Goal: Task Accomplishment & Management: Use online tool/utility

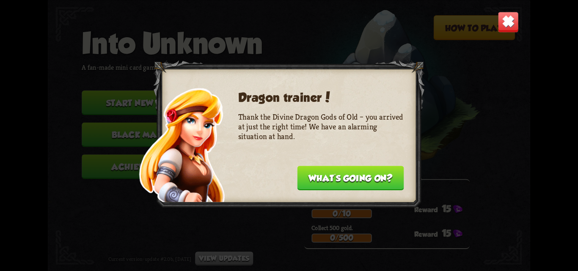
click at [340, 180] on button "What's going on?" at bounding box center [350, 178] width 107 height 25
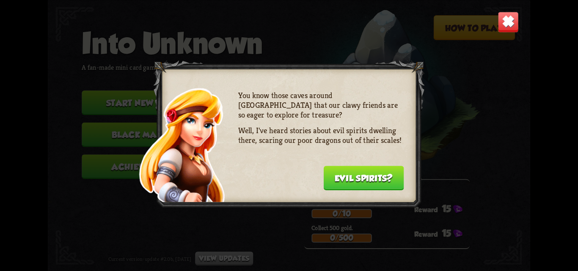
click at [355, 180] on button "Evil spirits?" at bounding box center [363, 178] width 80 height 25
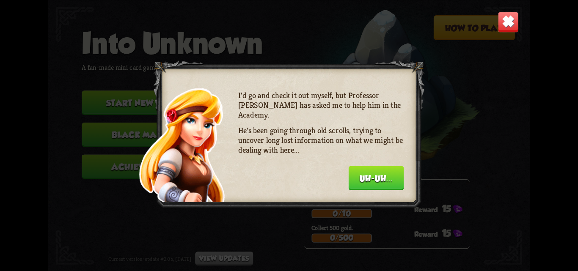
click at [384, 169] on button "Uh-uh..." at bounding box center [376, 178] width 55 height 25
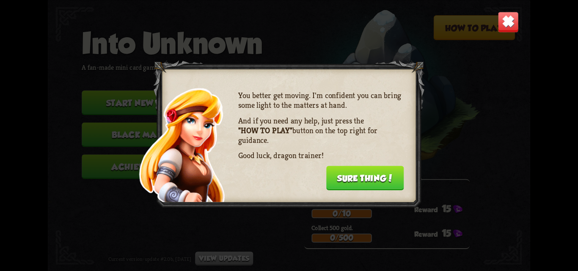
click at [359, 182] on button "Sure thing!" at bounding box center [365, 178] width 78 height 25
click at [359, 182] on div "Daily challenges for [DATE]: Defeat 10 enemies. 0/10 15 Collect 500 gold. 0/500…" at bounding box center [387, 214] width 166 height 70
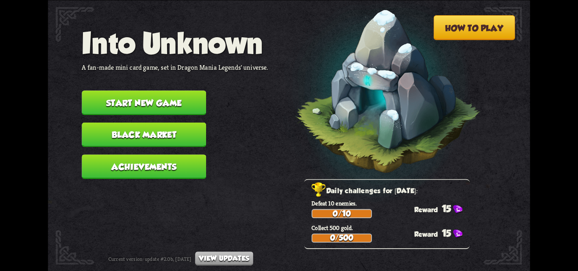
click at [108, 96] on button "Start new game" at bounding box center [144, 103] width 124 height 25
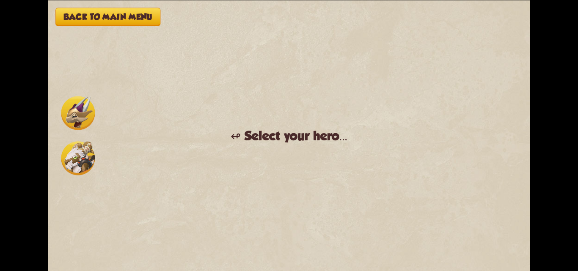
click at [70, 158] on img at bounding box center [78, 158] width 34 height 34
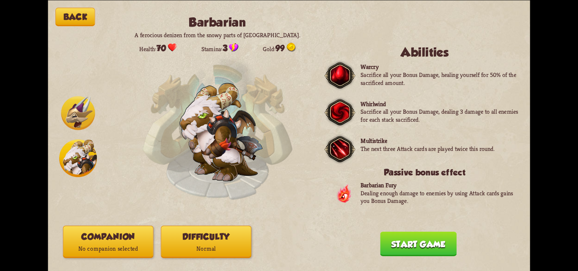
click at [407, 236] on button "Start game" at bounding box center [418, 244] width 77 height 25
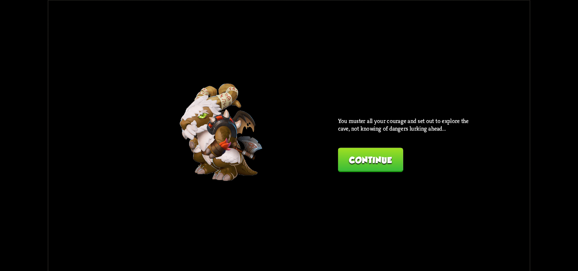
click at [370, 159] on button "Continue" at bounding box center [370, 160] width 65 height 25
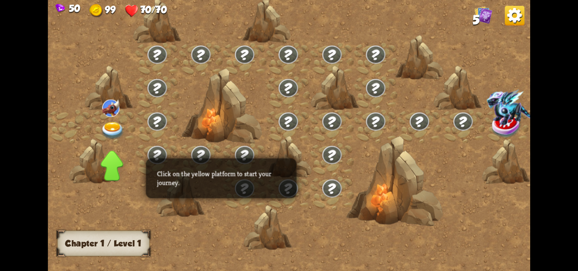
click at [111, 131] on img at bounding box center [113, 131] width 24 height 18
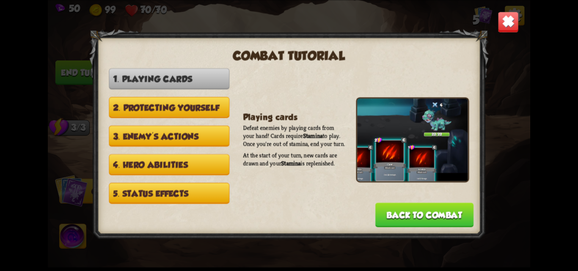
click at [160, 102] on button "2. Protecting yourself" at bounding box center [169, 107] width 121 height 21
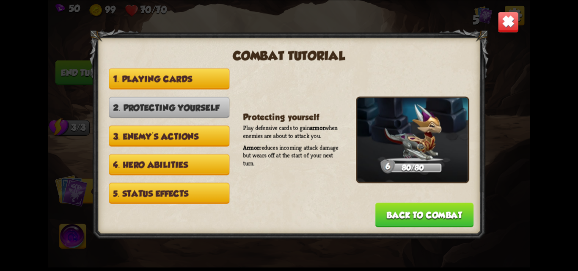
click at [162, 137] on button "3. Enemy's actions" at bounding box center [169, 135] width 121 height 21
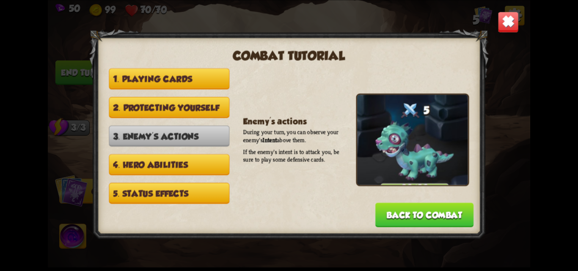
click at [165, 167] on button "4. Hero abilities" at bounding box center [169, 164] width 121 height 21
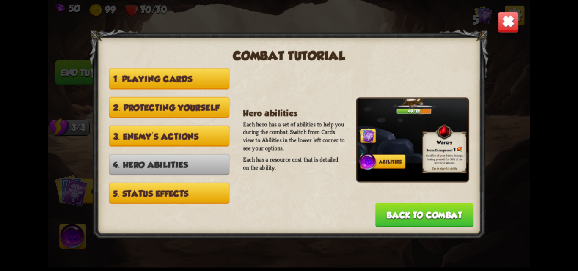
click at [164, 187] on button "5. Status effects" at bounding box center [169, 193] width 121 height 21
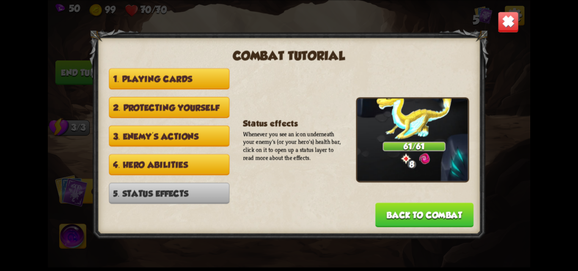
click at [174, 161] on button "4. Hero abilities" at bounding box center [169, 164] width 121 height 21
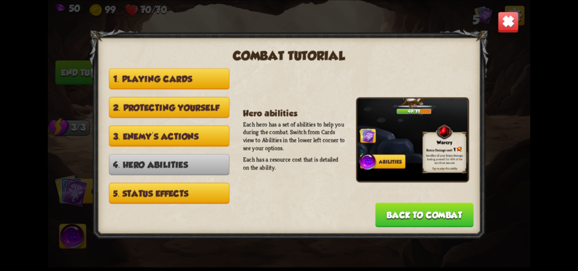
click at [418, 215] on button "Back to combat" at bounding box center [424, 215] width 98 height 25
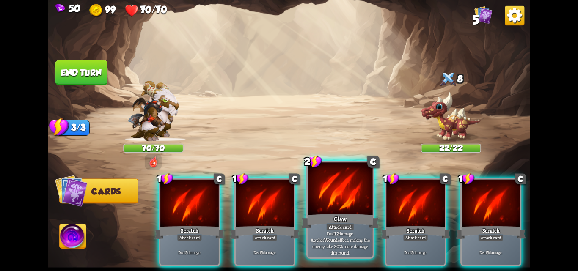
click at [329, 212] on div at bounding box center [340, 189] width 65 height 55
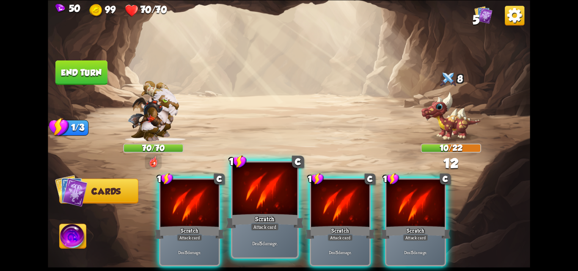
click at [264, 215] on div "Scratch" at bounding box center [265, 220] width 78 height 17
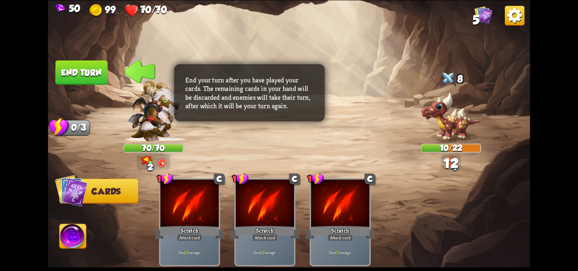
click at [81, 74] on button "End turn" at bounding box center [81, 72] width 52 height 25
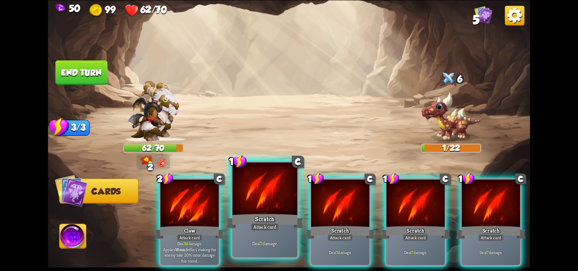
click at [260, 209] on div at bounding box center [264, 189] width 65 height 55
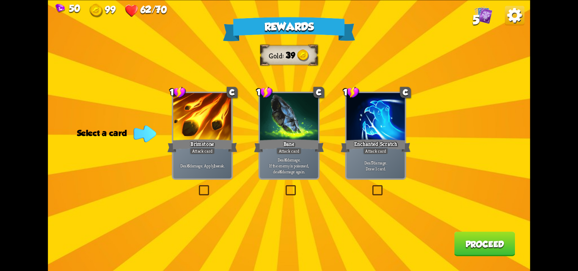
click at [371, 187] on label at bounding box center [371, 187] width 0 height 0
click at [0, 0] on input "checkbox" at bounding box center [0, 0] width 0 height 0
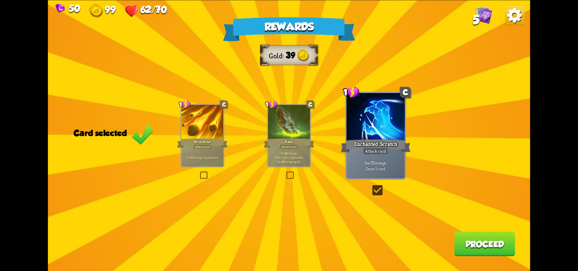
click at [472, 250] on button "Proceed" at bounding box center [484, 244] width 61 height 25
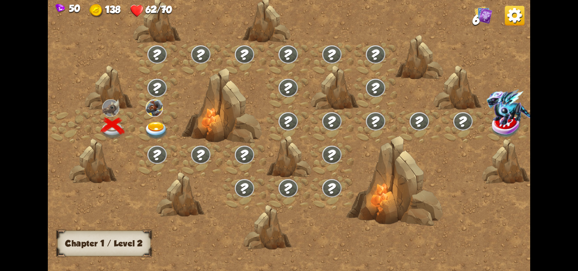
click at [153, 128] on img at bounding box center [156, 131] width 24 height 18
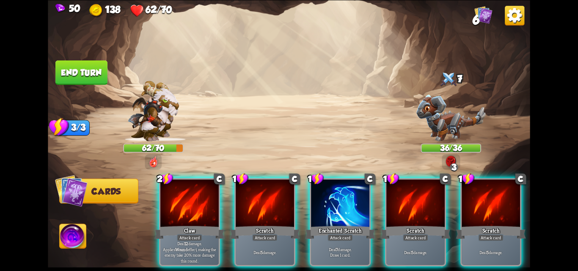
click at [327, 196] on div at bounding box center [340, 203] width 58 height 49
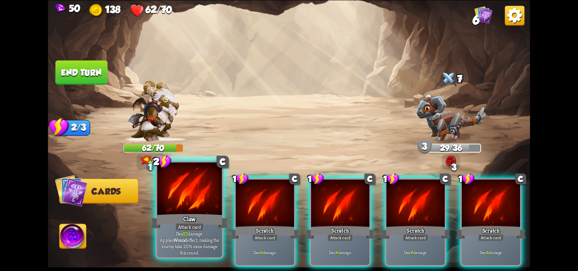
click at [180, 250] on p "Deal 13 damage. Applies Wound effect, making the enemy take 20% more damage thi…" at bounding box center [189, 243] width 61 height 26
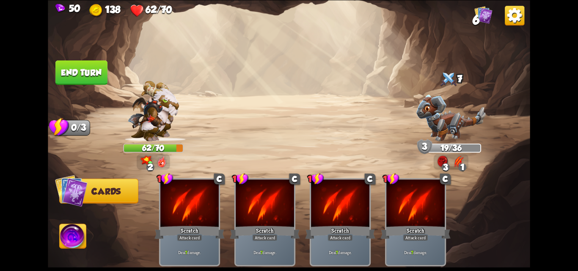
click at [72, 70] on button "End turn" at bounding box center [81, 72] width 52 height 25
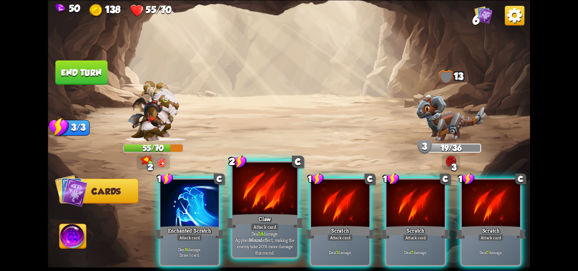
click at [242, 236] on p "Deal 14 damage. Applies Wound effect, making the enemy take 20% more damage thi…" at bounding box center [264, 243] width 61 height 26
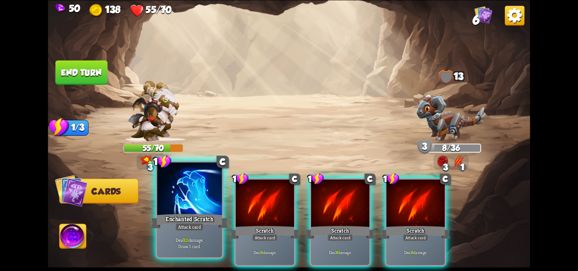
click at [190, 248] on p "Deal 10 damage. Draw 1 card." at bounding box center [189, 243] width 61 height 13
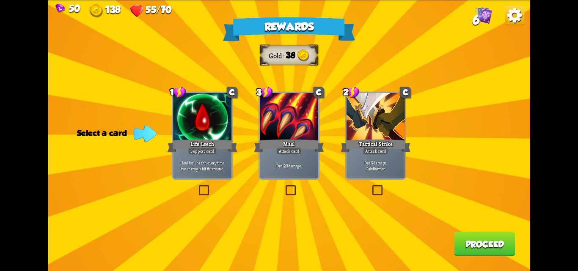
click at [197, 187] on label at bounding box center [197, 187] width 0 height 0
click at [0, 0] on input "checkbox" at bounding box center [0, 0] width 0 height 0
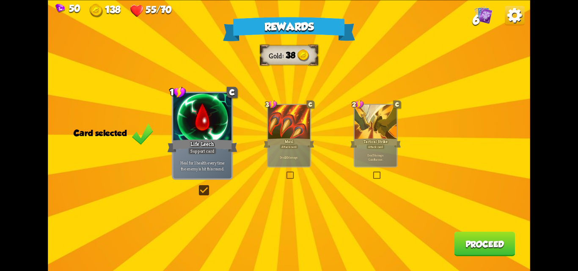
click at [197, 187] on label at bounding box center [197, 187] width 0 height 0
click at [0, 0] on input "checkbox" at bounding box center [0, 0] width 0 height 0
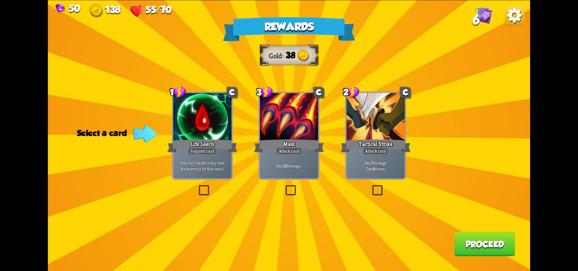
click at [371, 187] on label at bounding box center [371, 187] width 0 height 0
click at [0, 0] on input "checkbox" at bounding box center [0, 0] width 0 height 0
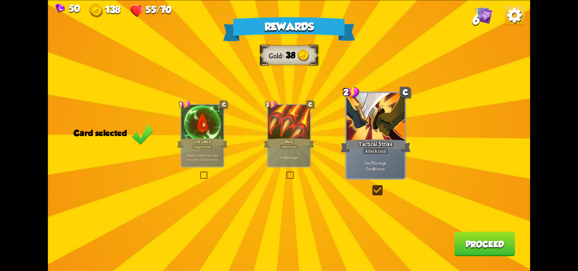
click at [462, 246] on button "Proceed" at bounding box center [484, 244] width 61 height 25
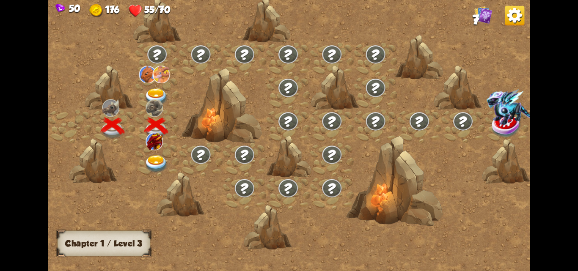
click at [157, 93] on img at bounding box center [156, 97] width 24 height 18
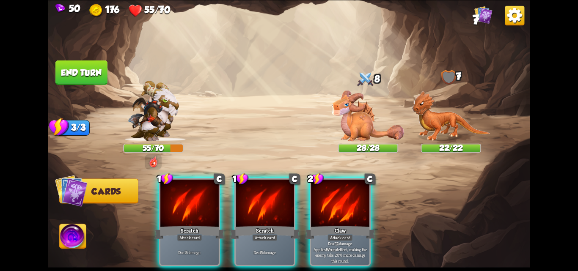
click at [77, 194] on img at bounding box center [71, 190] width 33 height 33
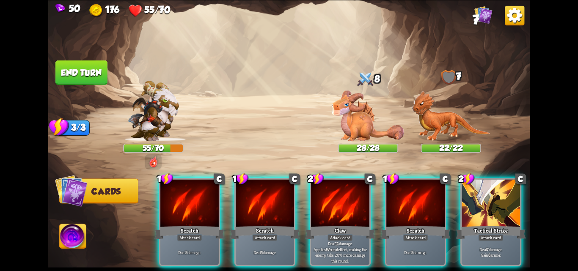
click at [80, 237] on img at bounding box center [73, 237] width 27 height 27
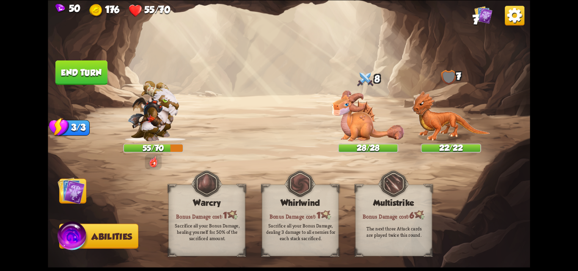
click at [72, 196] on img at bounding box center [71, 190] width 27 height 27
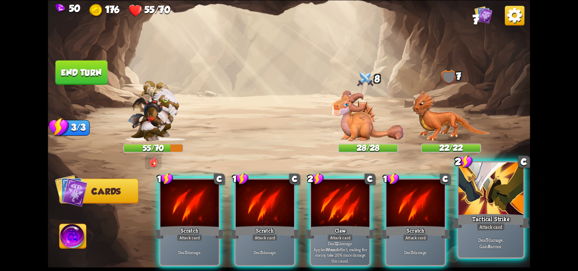
click at [493, 244] on p "Deal 7 damage. Gain 8 armor." at bounding box center [490, 243] width 61 height 13
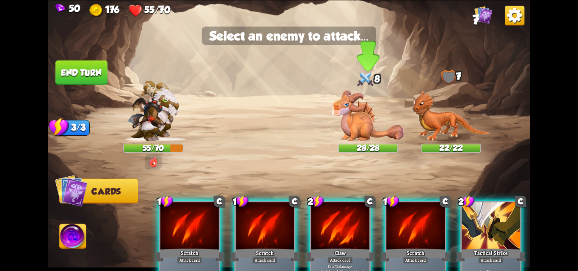
click at [365, 118] on img at bounding box center [368, 115] width 72 height 51
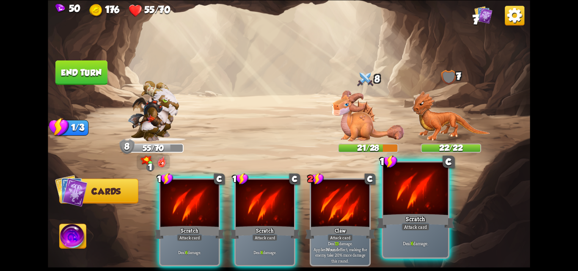
click at [417, 225] on div "Attack card" at bounding box center [415, 227] width 28 height 8
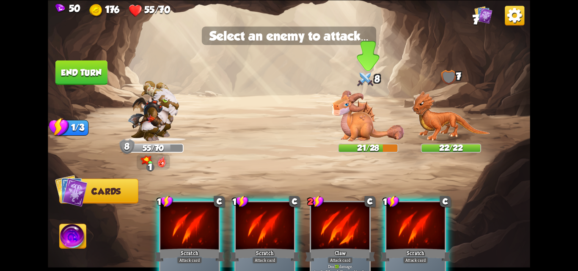
click at [363, 115] on img at bounding box center [368, 115] width 72 height 51
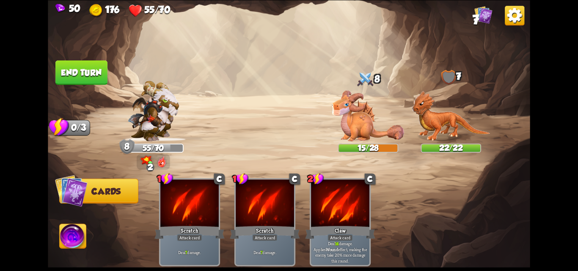
click at [75, 70] on button "End turn" at bounding box center [81, 72] width 52 height 25
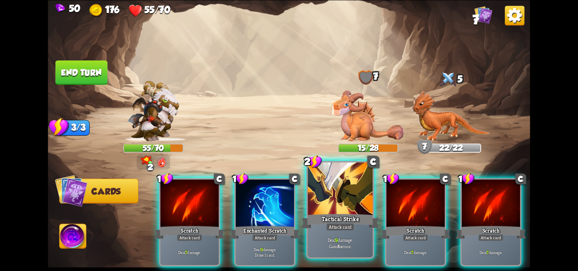
click at [345, 233] on div "Deal 9 damage. Gain 8 armor." at bounding box center [340, 243] width 65 height 28
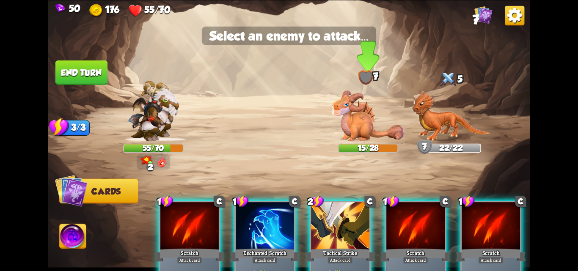
click at [364, 120] on img at bounding box center [368, 115] width 72 height 51
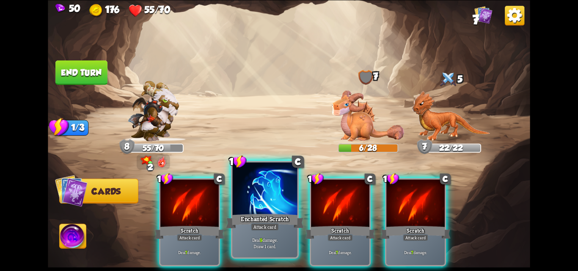
click at [265, 243] on p "Deal 9 damage. Draw 1 card." at bounding box center [264, 243] width 61 height 13
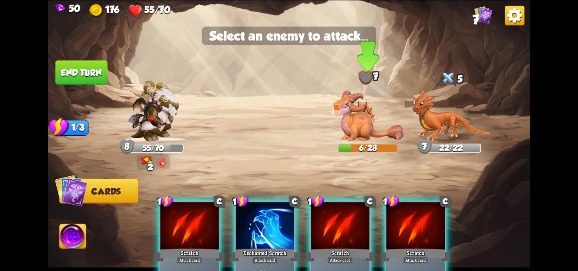
click at [360, 123] on img at bounding box center [368, 115] width 72 height 51
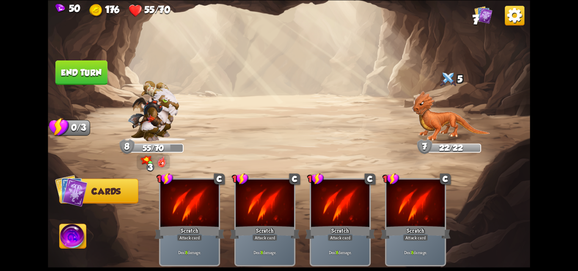
click at [77, 69] on button "End turn" at bounding box center [81, 72] width 52 height 25
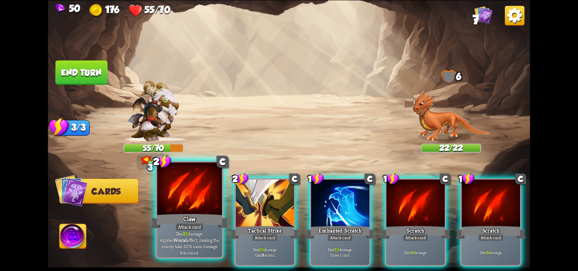
click at [199, 236] on p "Deal 15 damage. Applies Wound effect, making the enemy take 20% more damage thi…" at bounding box center [189, 243] width 61 height 26
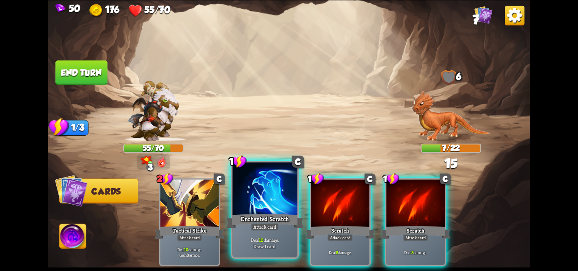
click at [260, 220] on div "Enchanted Scratch" at bounding box center [265, 220] width 78 height 17
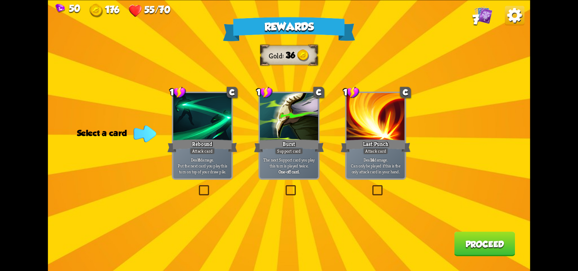
click at [284, 187] on label at bounding box center [284, 187] width 0 height 0
click at [0, 0] on input "checkbox" at bounding box center [0, 0] width 0 height 0
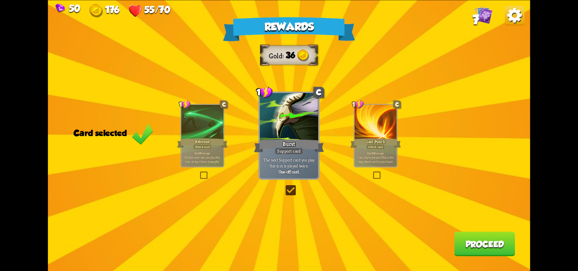
click at [284, 187] on label at bounding box center [284, 187] width 0 height 0
click at [0, 0] on input "checkbox" at bounding box center [0, 0] width 0 height 0
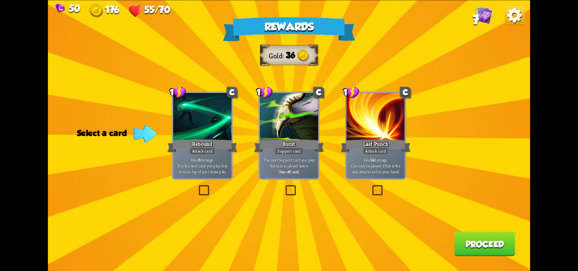
click at [197, 187] on label at bounding box center [197, 187] width 0 height 0
click at [0, 0] on input "checkbox" at bounding box center [0, 0] width 0 height 0
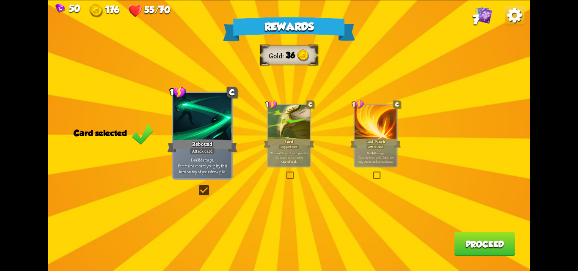
click at [488, 245] on button "Proceed" at bounding box center [484, 244] width 61 height 25
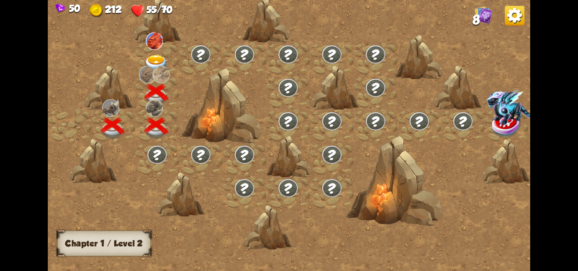
click at [151, 58] on img at bounding box center [156, 64] width 24 height 18
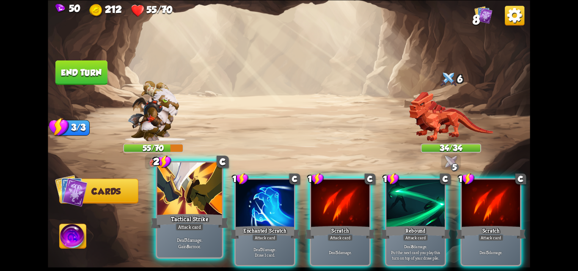
click at [181, 242] on p "Deal 7 damage. Gain 8 armor." at bounding box center [189, 243] width 61 height 13
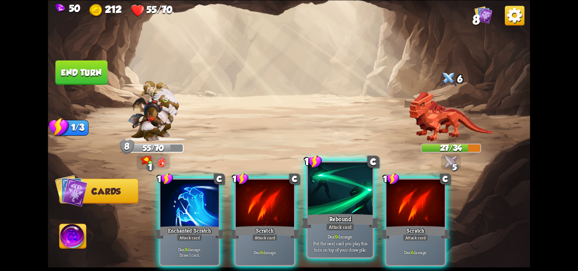
click at [338, 247] on p "Deal 9 damage. Put the next card you play this turn on top of your draw pile." at bounding box center [339, 242] width 61 height 19
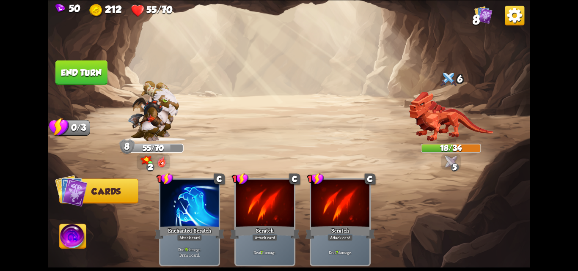
click at [86, 72] on button "End turn" at bounding box center [81, 72] width 53 height 25
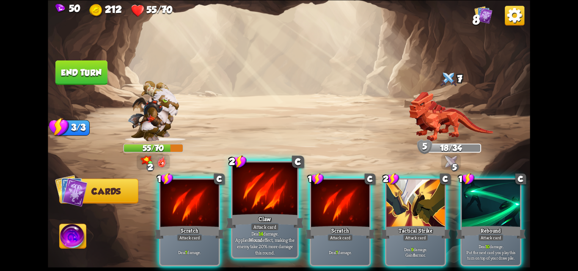
click at [275, 220] on div "Claw" at bounding box center [265, 220] width 78 height 17
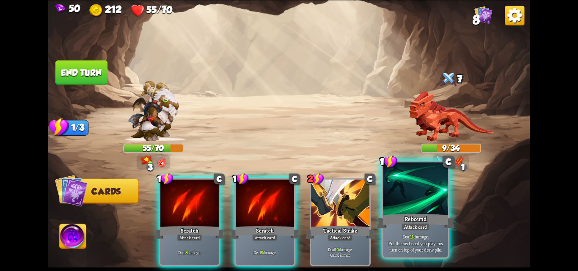
click at [422, 209] on div at bounding box center [415, 189] width 65 height 55
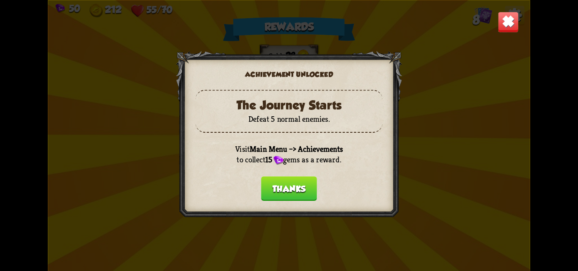
click at [289, 182] on button "Thanks" at bounding box center [289, 188] width 56 height 25
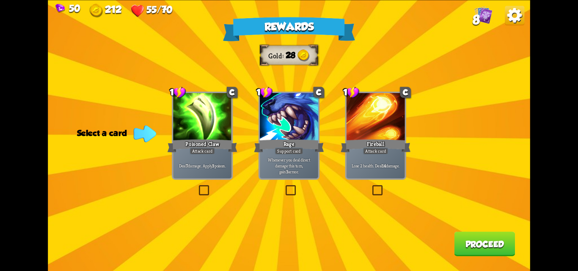
click at [197, 187] on label at bounding box center [197, 187] width 0 height 0
click at [0, 0] on input "checkbox" at bounding box center [0, 0] width 0 height 0
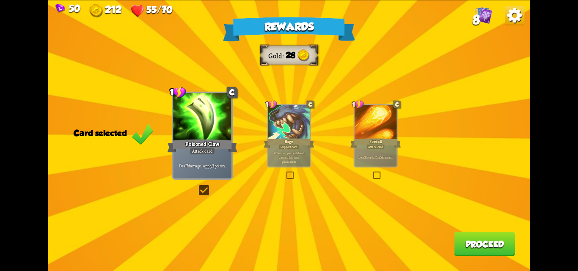
click at [467, 236] on button "Proceed" at bounding box center [484, 244] width 61 height 25
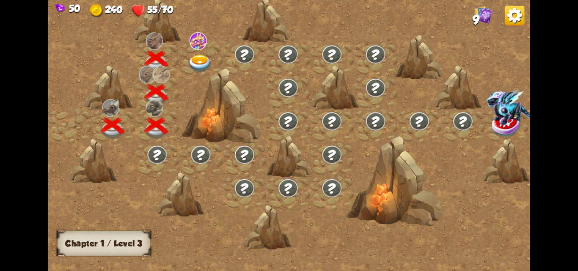
click at [201, 58] on img at bounding box center [200, 64] width 24 height 18
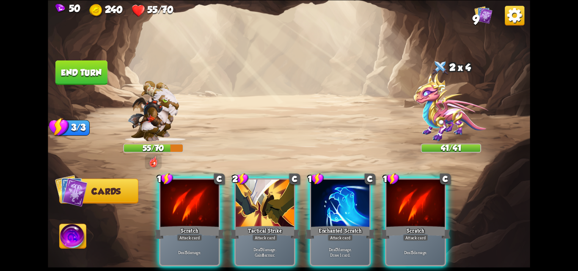
click at [167, 106] on div "Player turn" at bounding box center [289, 136] width 482 height 74
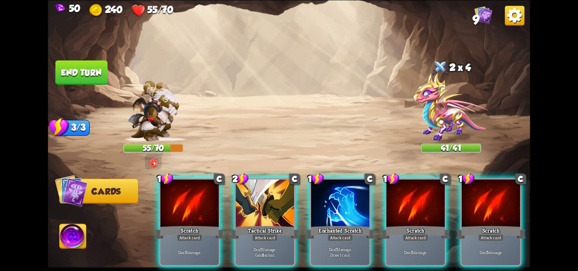
click at [159, 106] on img at bounding box center [154, 111] width 52 height 60
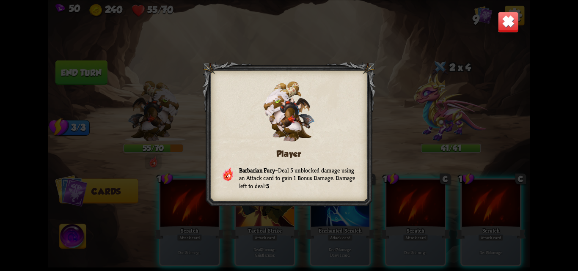
click at [159, 106] on div "Player Barbarian Fury – Deal 5 unblocked damage using an Attack card to gain 1 …" at bounding box center [289, 135] width 482 height 271
click at [402, 72] on div "Player Barbarian Fury – Deal 5 unblocked damage using an Attack card to gain 1 …" at bounding box center [289, 135] width 482 height 271
click at [510, 22] on img at bounding box center [507, 21] width 21 height 21
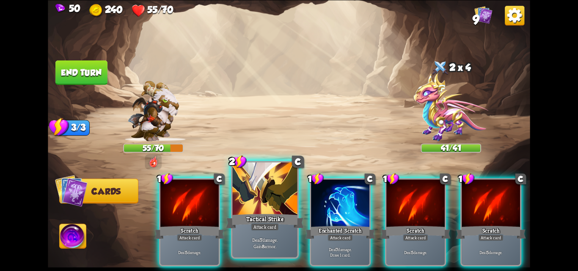
click at [275, 229] on div "Attack card" at bounding box center [265, 227] width 28 height 8
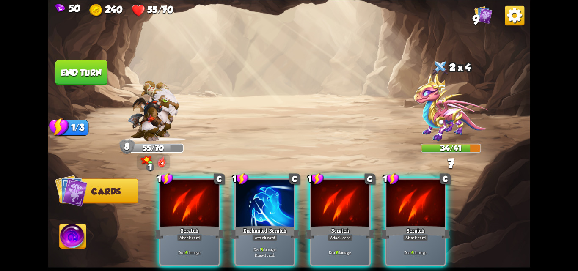
click at [262, 234] on div "Attack card" at bounding box center [264, 237] width 25 height 7
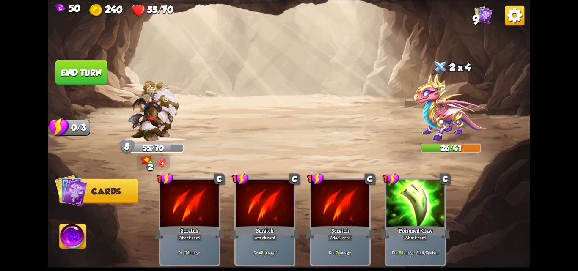
click at [67, 72] on button "End turn" at bounding box center [81, 72] width 52 height 25
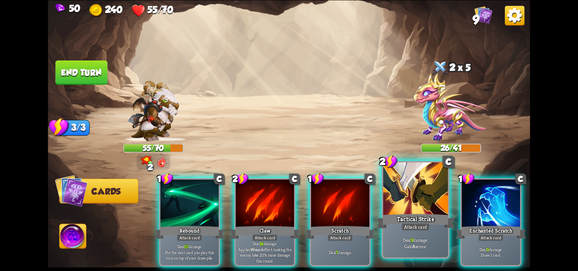
click at [424, 209] on div at bounding box center [415, 189] width 65 height 55
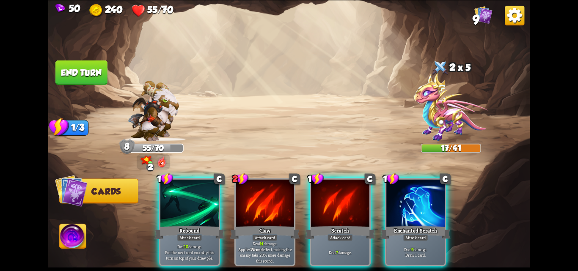
click at [195, 239] on div "Deal 10 damage. Put the next card you play this turn on top of your draw pile." at bounding box center [189, 251] width 58 height 25
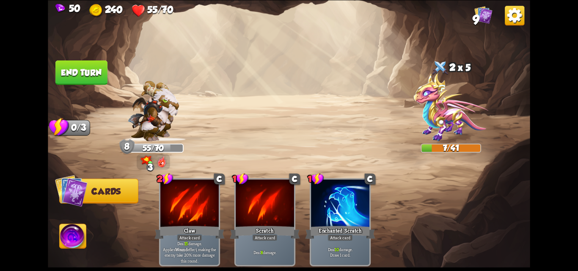
click at [63, 71] on button "End turn" at bounding box center [81, 72] width 52 height 25
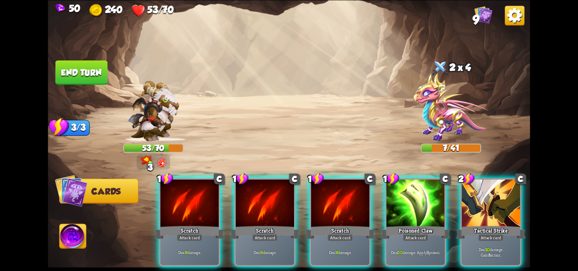
drag, startPoint x: 475, startPoint y: 218, endPoint x: 468, endPoint y: 218, distance: 7.2
click at [475, 225] on div "Tactical Strike" at bounding box center [491, 233] width 70 height 16
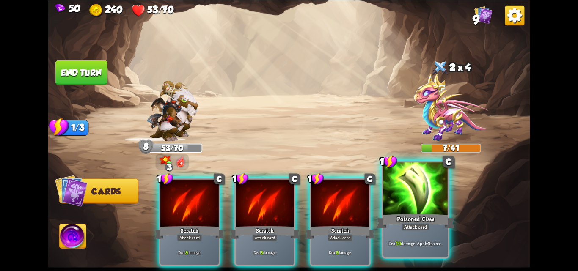
click at [418, 222] on div "Poisoned Claw" at bounding box center [415, 220] width 78 height 17
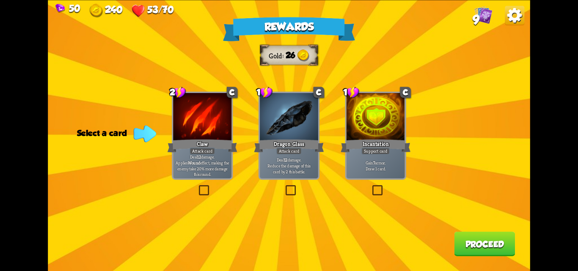
click at [371, 186] on div "Rewards Gold 26 Select a card 2 C Claw Attack card Deal 12 damage. Applies Woun…" at bounding box center [289, 135] width 482 height 271
click at [371, 187] on label at bounding box center [371, 187] width 0 height 0
click at [0, 0] on input "checkbox" at bounding box center [0, 0] width 0 height 0
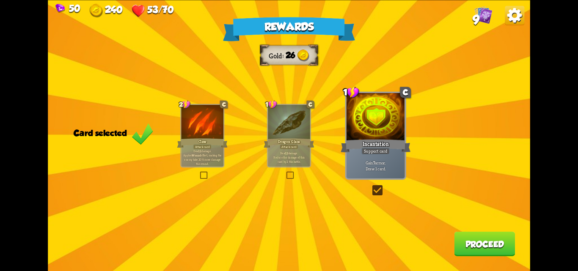
click at [371, 187] on label at bounding box center [371, 187] width 0 height 0
click at [0, 0] on input "checkbox" at bounding box center [0, 0] width 0 height 0
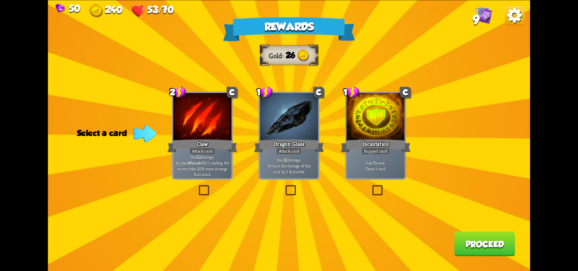
click at [284, 187] on label at bounding box center [284, 187] width 0 height 0
click at [0, 0] on input "checkbox" at bounding box center [0, 0] width 0 height 0
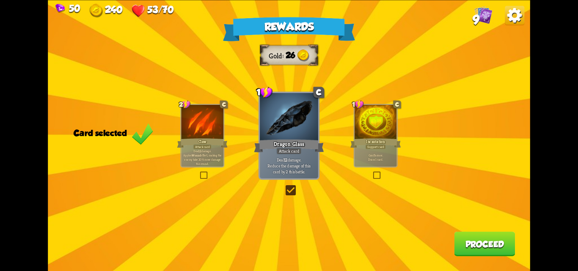
click at [284, 187] on label at bounding box center [284, 187] width 0 height 0
click at [0, 0] on input "checkbox" at bounding box center [0, 0] width 0 height 0
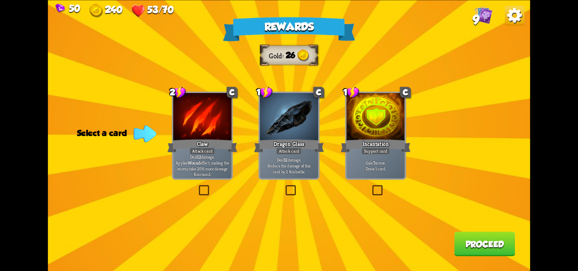
click at [284, 187] on label at bounding box center [284, 187] width 0 height 0
click at [0, 0] on input "checkbox" at bounding box center [0, 0] width 0 height 0
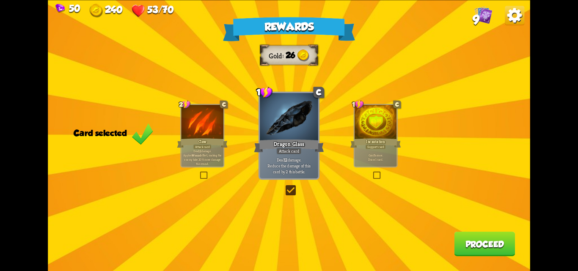
click at [464, 239] on button "Proceed" at bounding box center [484, 244] width 61 height 25
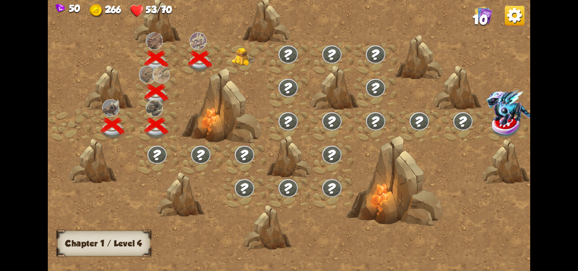
click at [234, 53] on img at bounding box center [244, 57] width 24 height 19
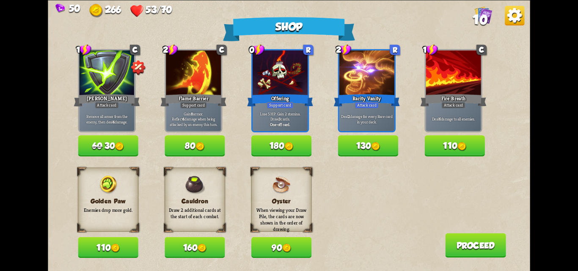
click at [178, 252] on button "160" at bounding box center [195, 247] width 60 height 21
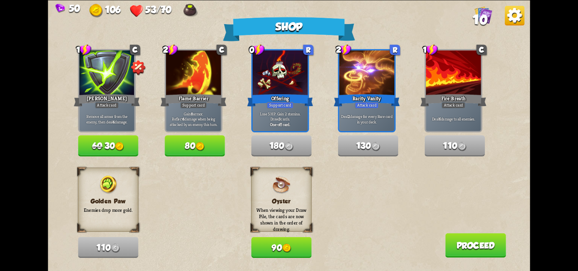
click at [91, 151] on button "60 30" at bounding box center [108, 145] width 60 height 21
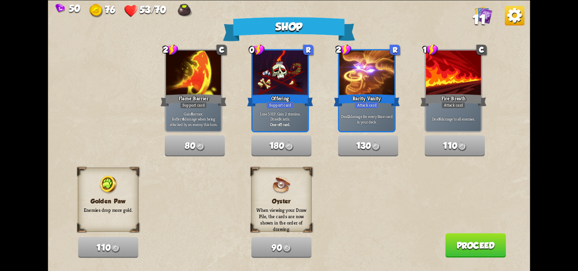
click at [449, 243] on button "Proceed" at bounding box center [475, 245] width 61 height 25
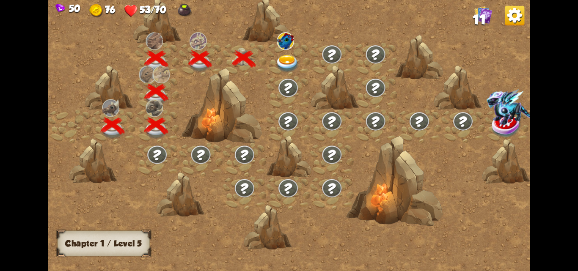
click at [288, 59] on img at bounding box center [287, 64] width 24 height 18
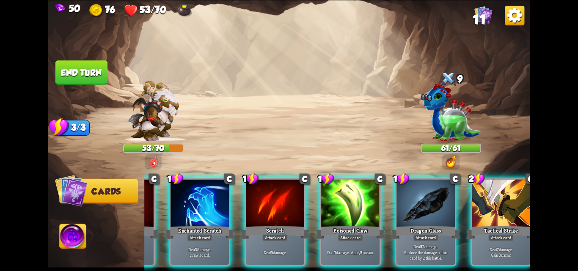
scroll to position [0, 165]
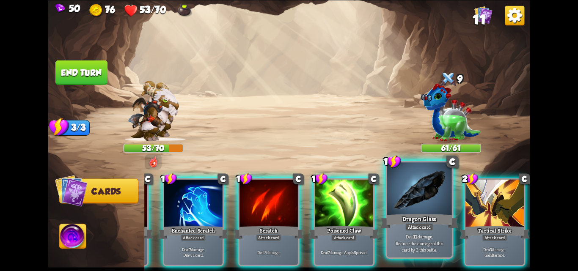
click at [401, 239] on p "Deal 12 damage. Reduce the damage of this card by 2 this battle." at bounding box center [418, 242] width 61 height 19
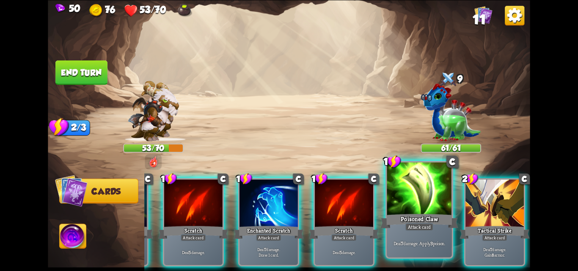
scroll to position [0, 80]
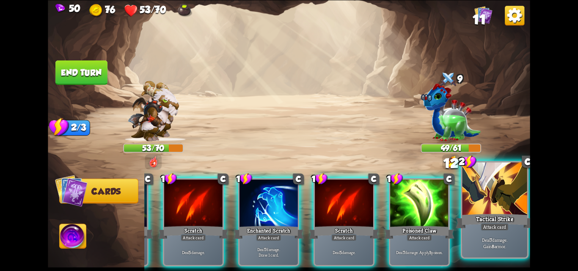
click at [476, 244] on p "Deal 7 damage. Gain 8 armor." at bounding box center [494, 243] width 61 height 13
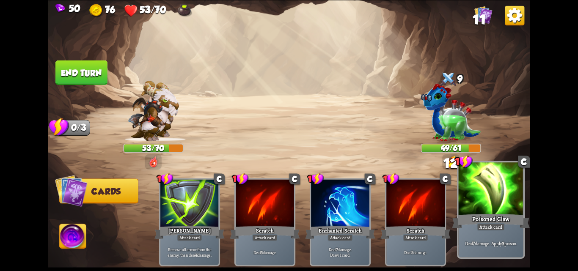
scroll to position [0, 0]
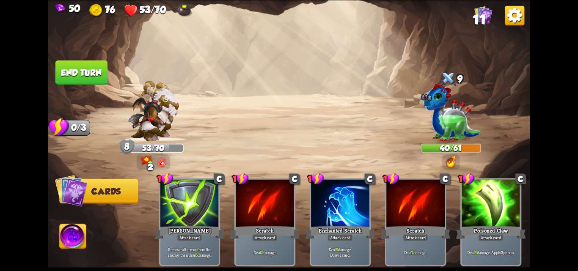
click at [78, 70] on button "End turn" at bounding box center [81, 72] width 52 height 25
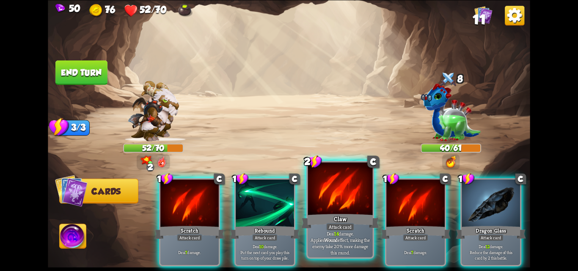
click at [341, 223] on div "Claw" at bounding box center [340, 220] width 78 height 17
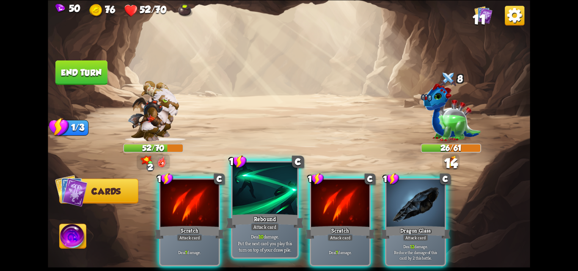
click at [268, 223] on div "Rebound" at bounding box center [265, 220] width 78 height 17
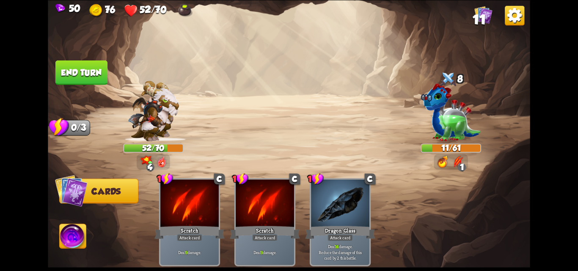
click at [70, 102] on img at bounding box center [289, 135] width 482 height 271
click at [81, 67] on button "End turn" at bounding box center [81, 72] width 52 height 25
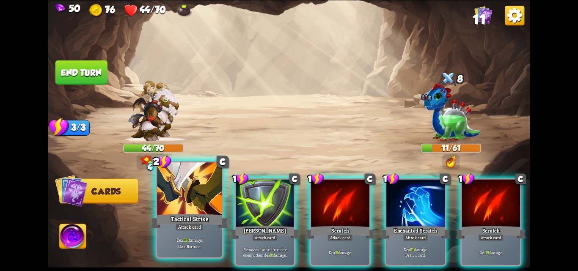
click at [189, 233] on div "Deal 11 damage. Gain 8 armor." at bounding box center [189, 243] width 65 height 28
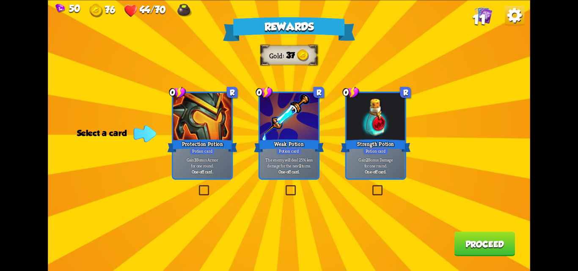
click at [284, 187] on label at bounding box center [284, 187] width 0 height 0
click at [0, 0] on input "checkbox" at bounding box center [0, 0] width 0 height 0
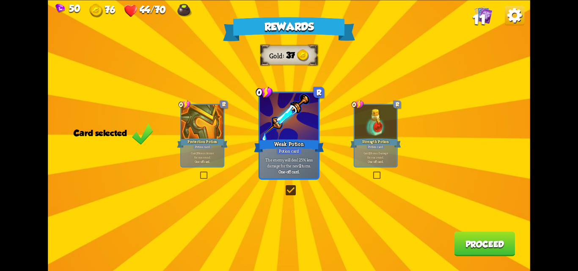
click at [284, 187] on label at bounding box center [284, 187] width 0 height 0
click at [0, 0] on input "checkbox" at bounding box center [0, 0] width 0 height 0
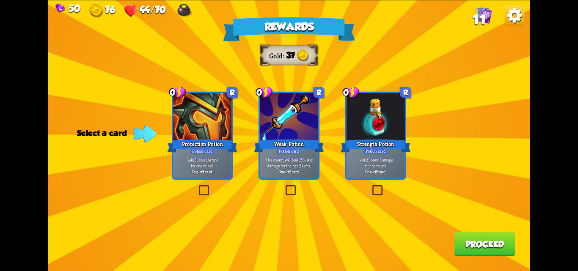
click at [284, 187] on label at bounding box center [284, 187] width 0 height 0
click at [0, 0] on input "checkbox" at bounding box center [0, 0] width 0 height 0
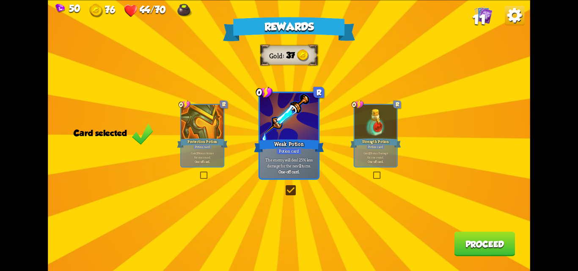
click at [284, 187] on label at bounding box center [284, 187] width 0 height 0
click at [0, 0] on input "checkbox" at bounding box center [0, 0] width 0 height 0
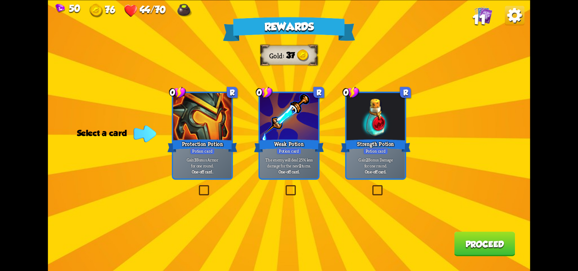
click at [284, 187] on label at bounding box center [284, 187] width 0 height 0
click at [0, 0] on input "checkbox" at bounding box center [0, 0] width 0 height 0
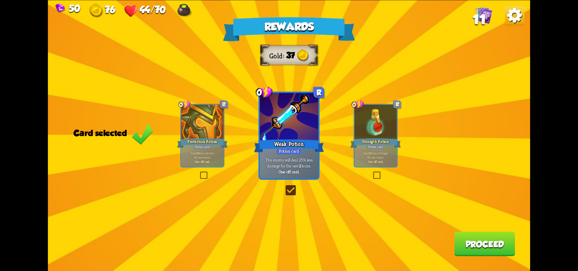
click at [468, 247] on button "Proceed" at bounding box center [484, 244] width 61 height 25
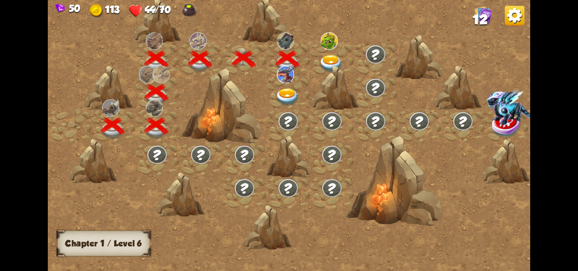
click at [333, 60] on img at bounding box center [331, 64] width 24 height 18
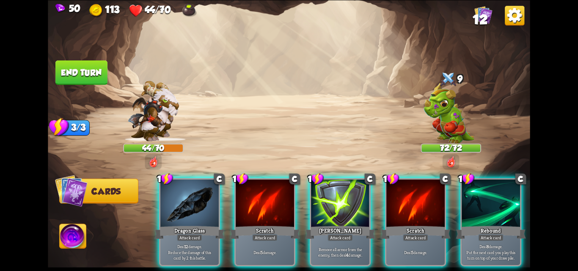
click at [161, 110] on img at bounding box center [154, 111] width 52 height 60
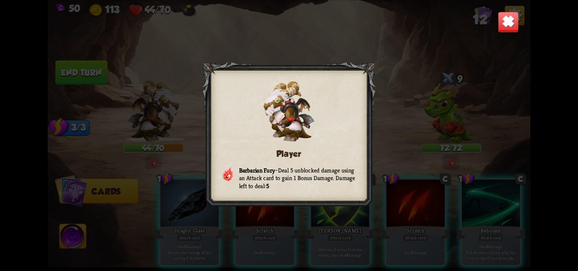
click at [500, 19] on img at bounding box center [507, 21] width 21 height 21
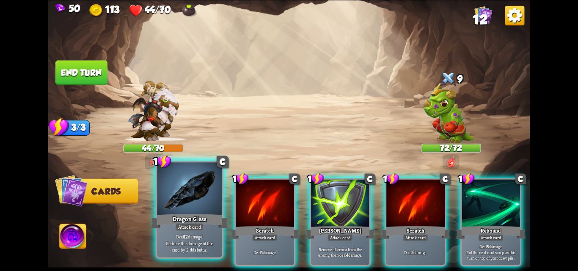
click at [176, 239] on p "Deal 12 damage. Reduce the damage of this card by 2 this battle." at bounding box center [189, 242] width 61 height 19
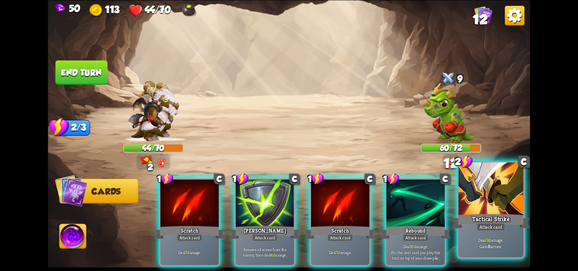
click at [494, 226] on div "Attack card" at bounding box center [491, 227] width 28 height 8
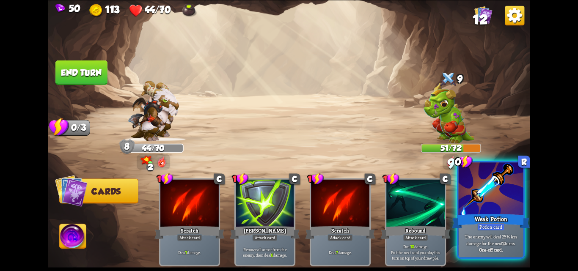
click at [475, 213] on div "Weak Potion" at bounding box center [491, 220] width 78 height 17
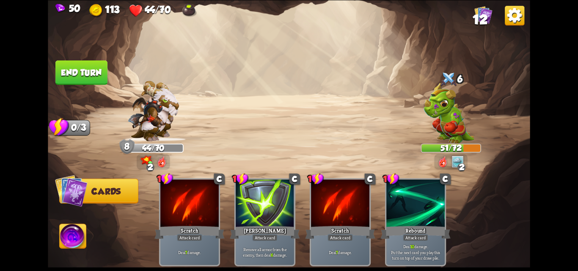
click at [83, 76] on button "End turn" at bounding box center [81, 72] width 52 height 25
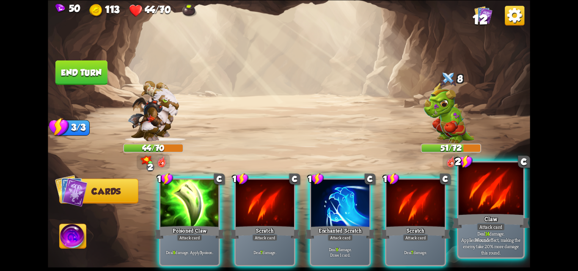
click at [494, 206] on div at bounding box center [491, 189] width 65 height 55
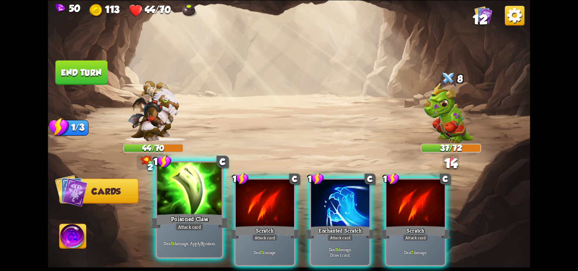
click at [183, 217] on div "Poisoned Claw" at bounding box center [190, 220] width 78 height 17
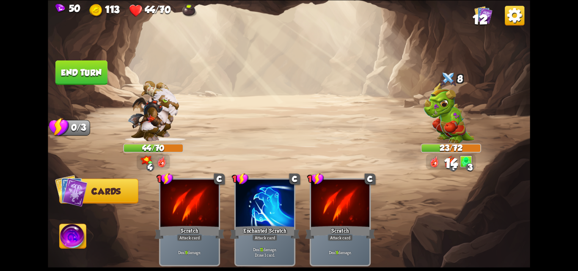
click at [86, 71] on button "End turn" at bounding box center [81, 72] width 52 height 25
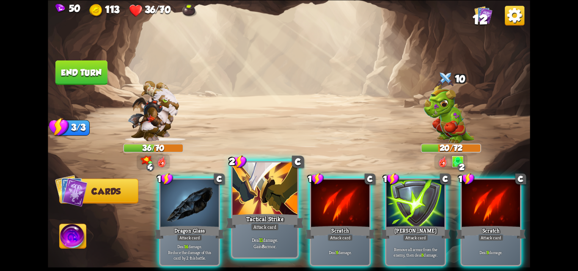
click at [251, 213] on div "Tactical Strike" at bounding box center [265, 220] width 78 height 17
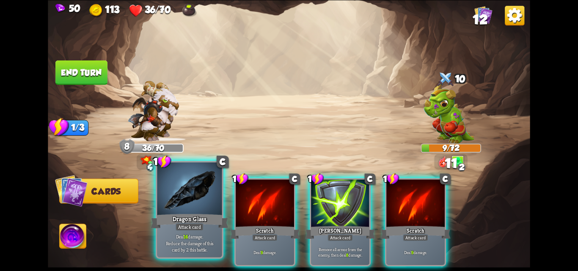
click at [179, 224] on div "Attack card" at bounding box center [190, 227] width 28 height 8
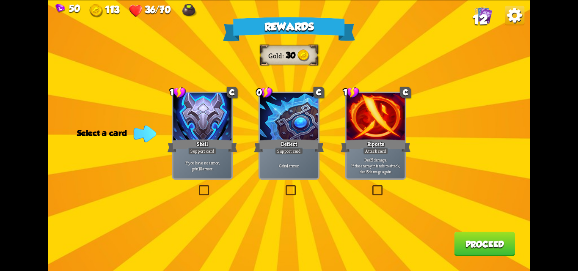
click at [197, 187] on label at bounding box center [197, 187] width 0 height 0
click at [0, 0] on input "checkbox" at bounding box center [0, 0] width 0 height 0
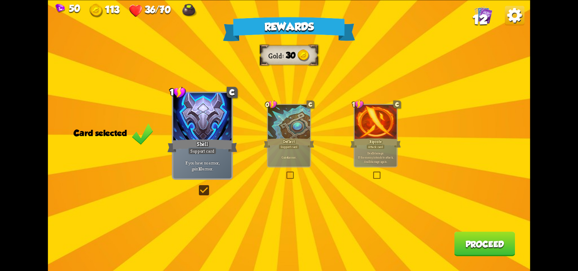
click at [285, 172] on label at bounding box center [285, 172] width 0 height 0
click at [0, 0] on input "checkbox" at bounding box center [0, 0] width 0 height 0
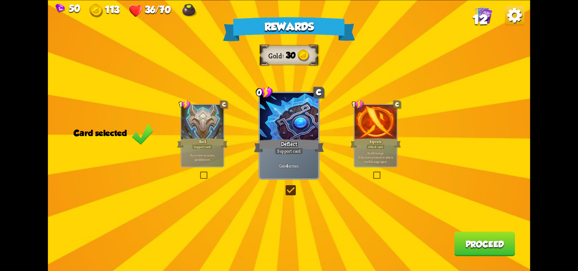
click at [284, 187] on label at bounding box center [284, 187] width 0 height 0
click at [0, 0] on input "checkbox" at bounding box center [0, 0] width 0 height 0
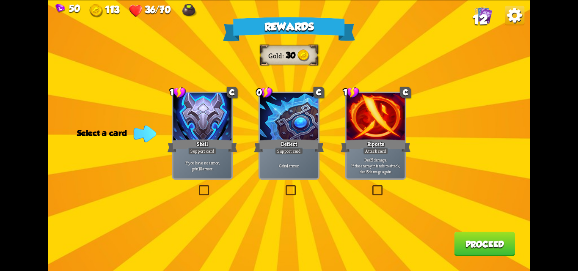
click at [197, 187] on label at bounding box center [197, 187] width 0 height 0
click at [0, 0] on input "checkbox" at bounding box center [0, 0] width 0 height 0
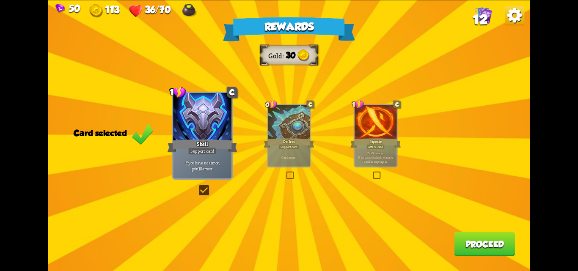
click at [484, 245] on button "Proceed" at bounding box center [484, 244] width 61 height 25
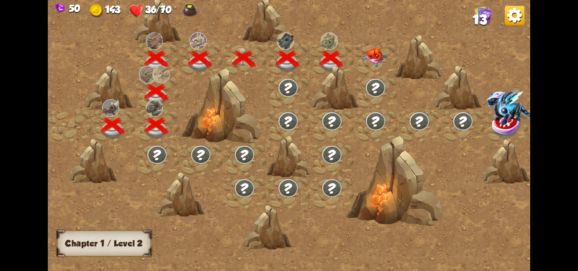
click at [374, 55] on img at bounding box center [375, 57] width 24 height 19
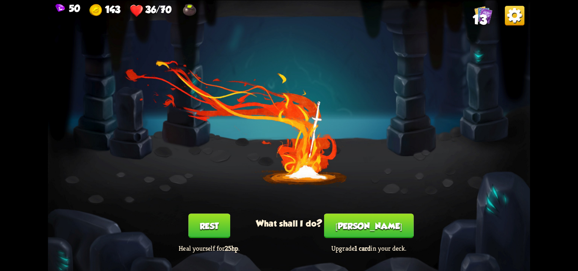
click at [201, 221] on button "Rest" at bounding box center [209, 226] width 42 height 25
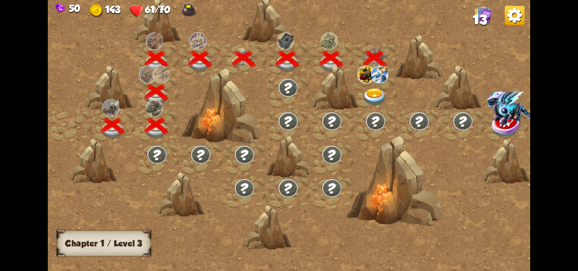
click at [378, 94] on img at bounding box center [375, 97] width 24 height 18
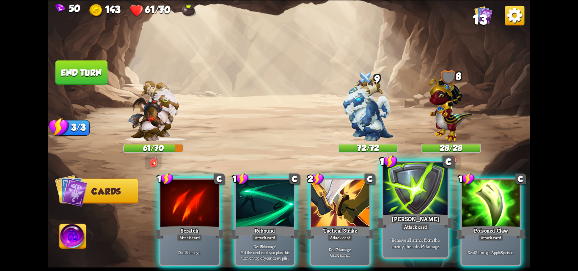
click at [401, 195] on div at bounding box center [415, 189] width 65 height 55
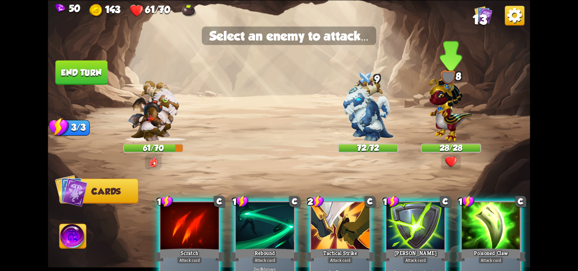
click at [444, 117] on img at bounding box center [451, 107] width 44 height 69
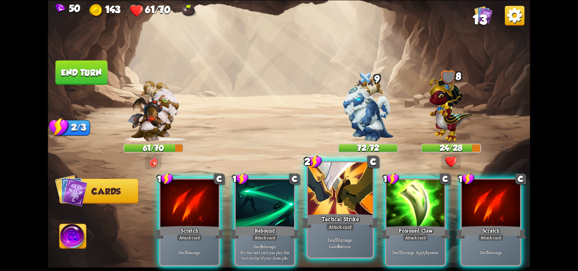
click at [340, 197] on div at bounding box center [340, 189] width 65 height 55
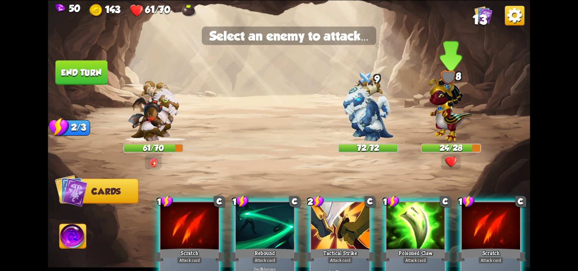
click at [450, 100] on img at bounding box center [451, 107] width 44 height 69
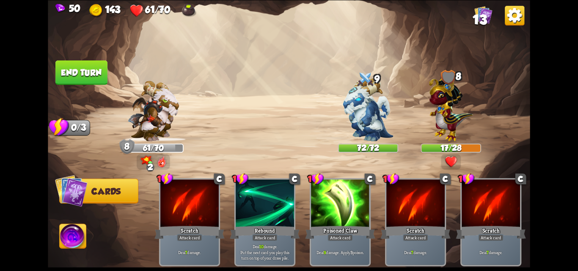
click at [80, 71] on button "End turn" at bounding box center [81, 72] width 52 height 25
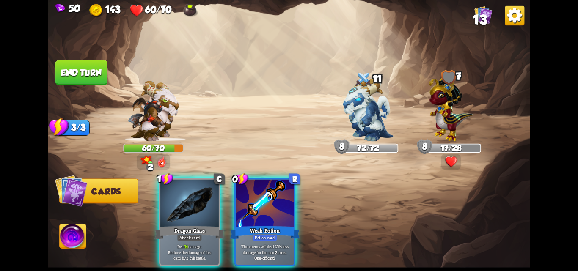
click at [435, 88] on img at bounding box center [451, 107] width 44 height 69
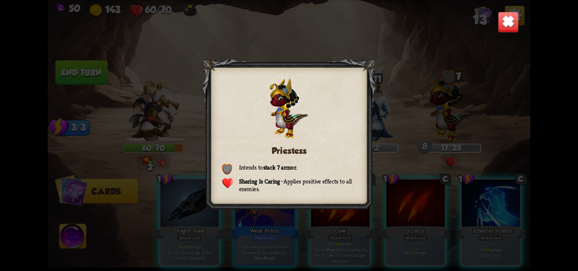
click at [502, 26] on img at bounding box center [507, 21] width 21 height 21
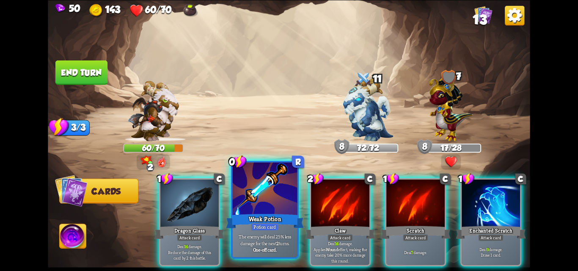
click at [257, 223] on div "Potion card" at bounding box center [265, 227] width 28 height 8
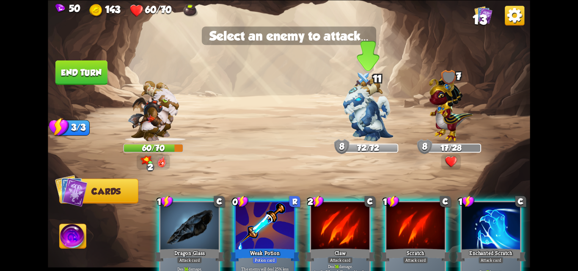
click at [361, 116] on img at bounding box center [368, 109] width 50 height 63
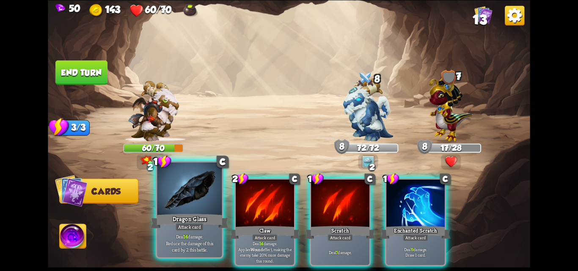
click at [182, 202] on div at bounding box center [189, 189] width 65 height 55
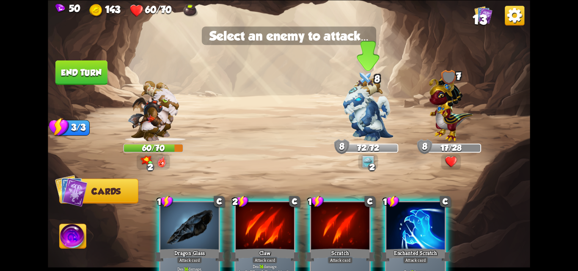
click at [369, 110] on img at bounding box center [368, 109] width 50 height 63
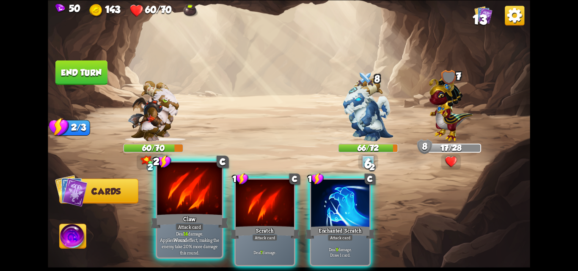
drag, startPoint x: 198, startPoint y: 216, endPoint x: 205, endPoint y: 198, distance: 19.3
click at [199, 216] on div "Claw" at bounding box center [190, 220] width 78 height 17
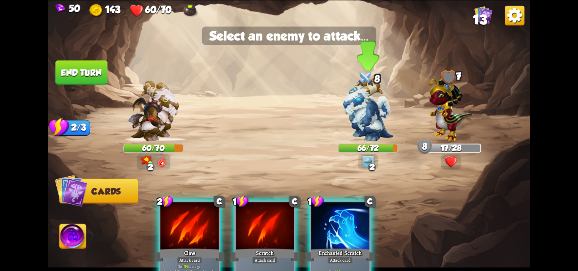
click at [364, 110] on img at bounding box center [368, 109] width 50 height 63
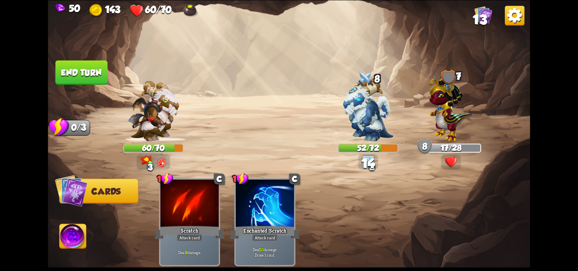
click at [80, 69] on button "End turn" at bounding box center [81, 72] width 52 height 25
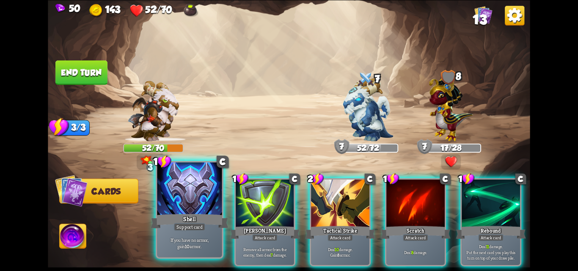
click at [187, 214] on div "Shell" at bounding box center [190, 220] width 78 height 17
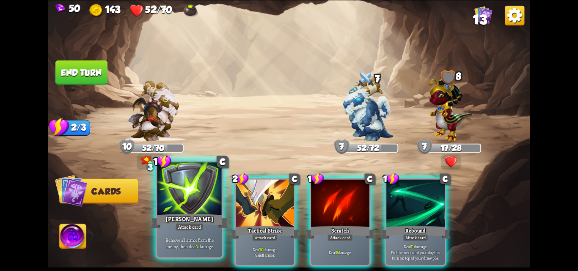
click at [184, 214] on div "[PERSON_NAME]" at bounding box center [190, 220] width 78 height 17
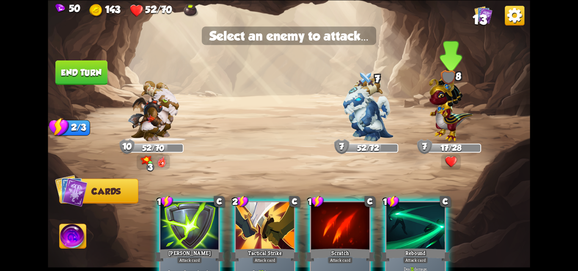
click at [445, 117] on img at bounding box center [451, 107] width 44 height 69
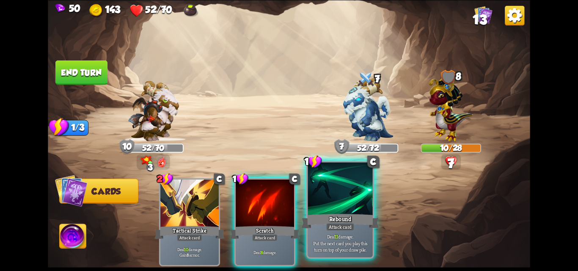
click at [341, 214] on div "Rebound" at bounding box center [340, 220] width 78 height 17
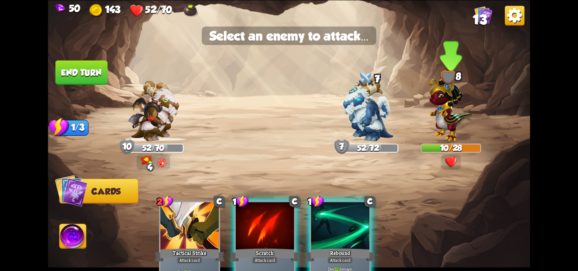
drag, startPoint x: 449, startPoint y: 104, endPoint x: 445, endPoint y: 105, distance: 4.7
click at [448, 104] on img at bounding box center [451, 107] width 44 height 69
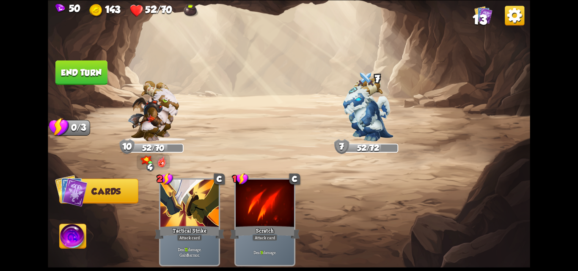
click at [87, 75] on button "End turn" at bounding box center [81, 72] width 52 height 25
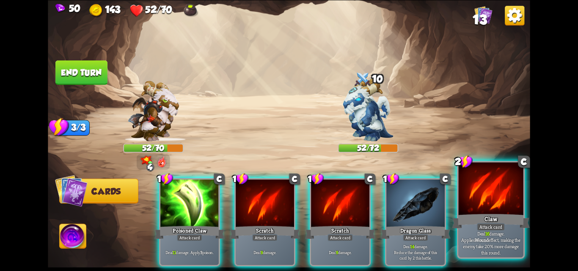
click at [473, 221] on div "Claw" at bounding box center [491, 220] width 78 height 17
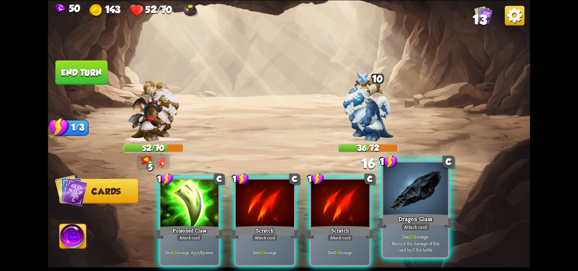
click at [407, 193] on div at bounding box center [415, 189] width 65 height 55
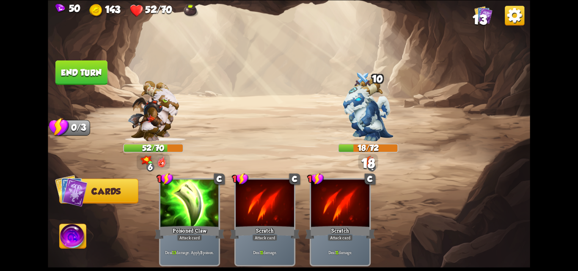
click at [88, 69] on button "End turn" at bounding box center [81, 72] width 52 height 25
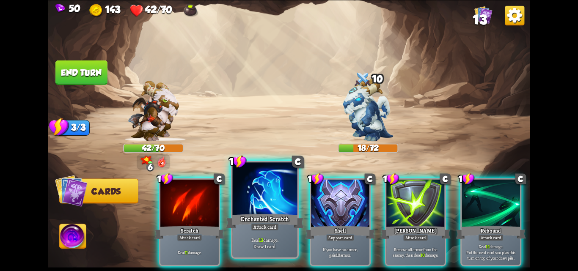
click at [272, 220] on div "Enchanted Scratch" at bounding box center [265, 220] width 78 height 17
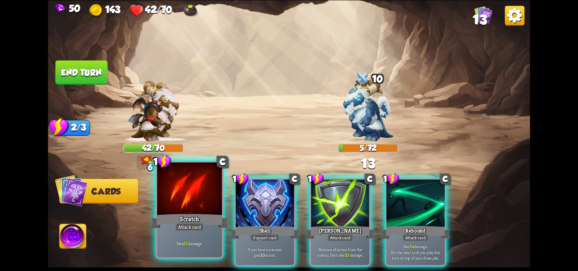
click at [188, 220] on div "Scratch" at bounding box center [190, 220] width 78 height 17
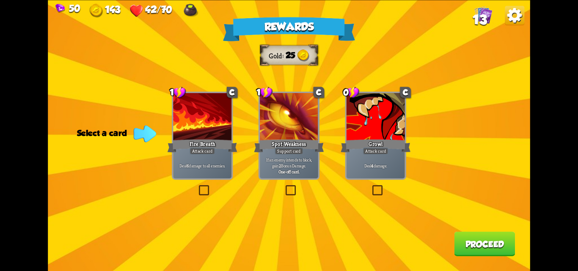
click at [197, 187] on label at bounding box center [197, 187] width 0 height 0
click at [0, 0] on input "checkbox" at bounding box center [0, 0] width 0 height 0
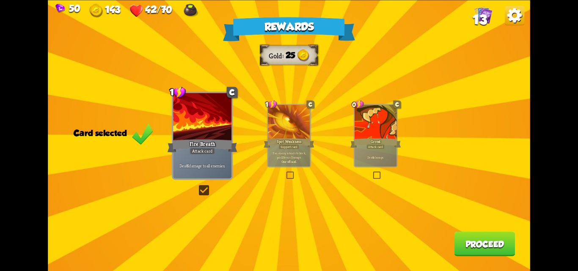
click at [460, 247] on button "Proceed" at bounding box center [484, 244] width 61 height 25
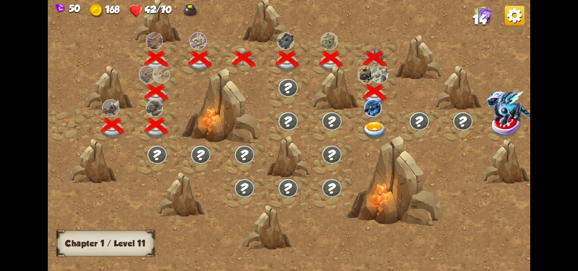
scroll to position [0, 129]
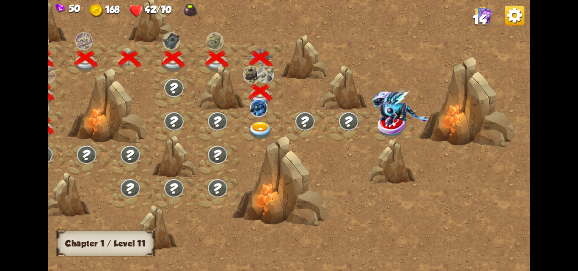
click at [264, 125] on img at bounding box center [260, 131] width 24 height 18
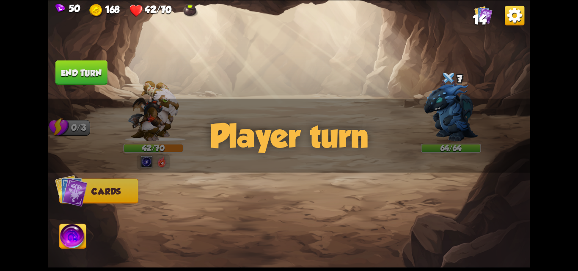
click at [442, 120] on div "Select an enemy to attack... You don't have enough stamina to play that card...…" at bounding box center [289, 135] width 482 height 271
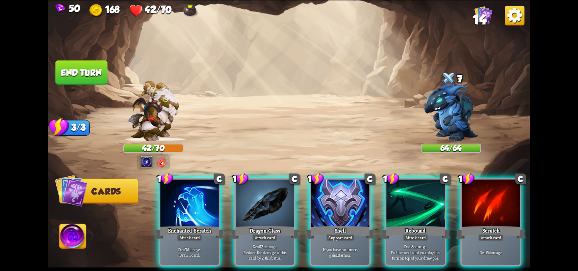
click at [447, 127] on img at bounding box center [451, 112] width 54 height 58
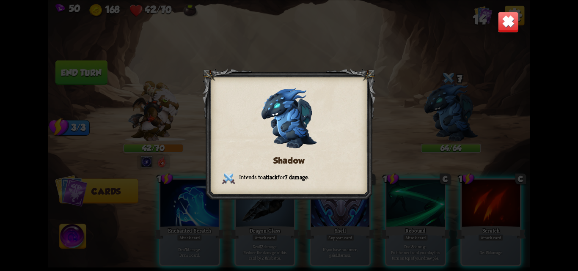
click at [503, 13] on img at bounding box center [507, 21] width 21 height 21
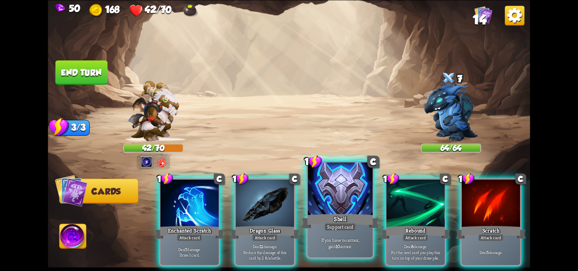
click at [337, 245] on b "10" at bounding box center [337, 246] width 5 height 6
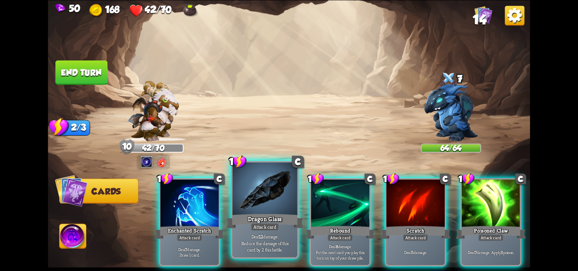
click at [267, 234] on p "Deal 12 damage. Reduce the damage of this card by 2 this battle." at bounding box center [264, 242] width 61 height 19
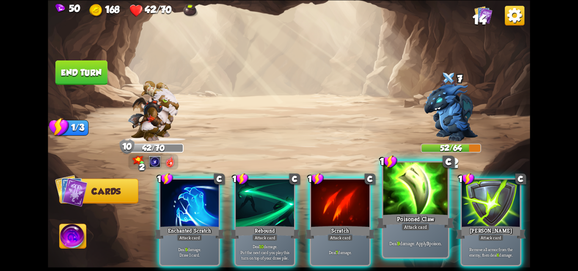
click at [414, 223] on div "Attack card" at bounding box center [415, 227] width 28 height 8
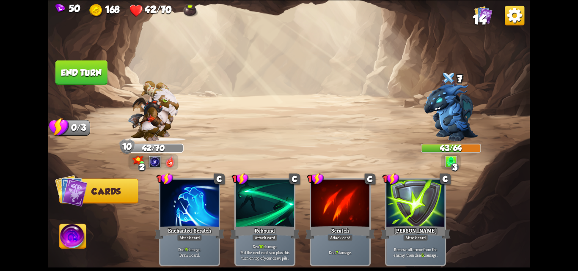
click at [89, 65] on button "End turn" at bounding box center [81, 72] width 52 height 25
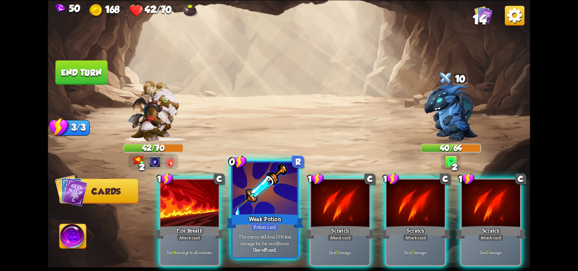
click at [267, 216] on div "Weak Potion" at bounding box center [265, 220] width 78 height 17
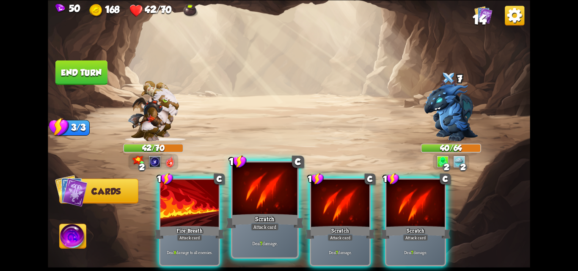
click at [266, 226] on div "Attack card" at bounding box center [265, 227] width 28 height 8
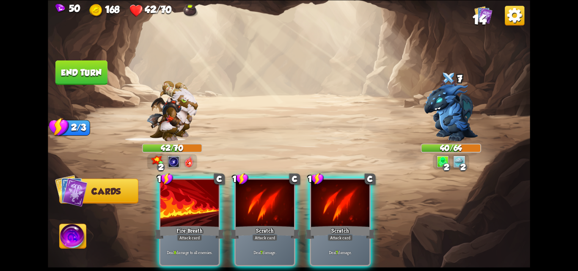
click at [266, 234] on div "Attack card" at bounding box center [264, 237] width 25 height 7
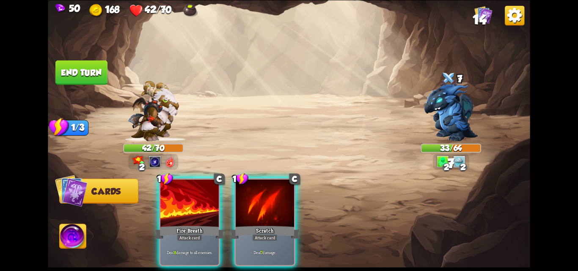
click at [266, 234] on div "Attack card" at bounding box center [264, 237] width 25 height 7
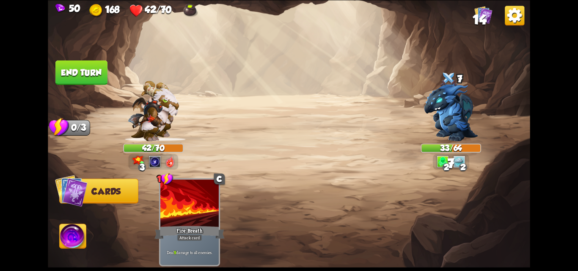
click at [100, 77] on button "End turn" at bounding box center [81, 72] width 52 height 25
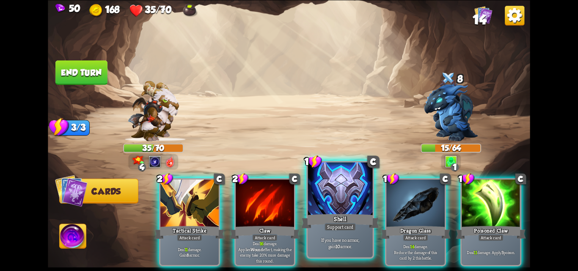
click at [340, 217] on div "Shell" at bounding box center [340, 220] width 78 height 17
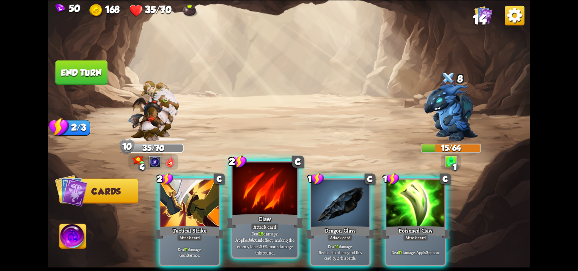
click at [256, 249] on p "Deal 16 damage. Applies Wound effect, making the enemy take 20% more damage thi…" at bounding box center [264, 243] width 61 height 26
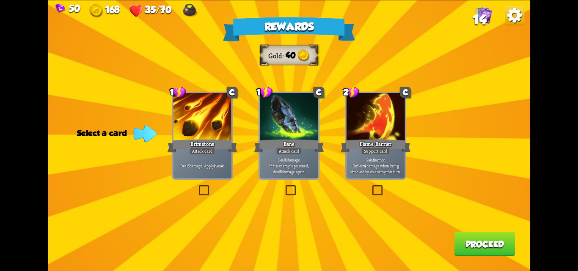
click at [217, 168] on p "Deal 6 damage. Apply 1 weak." at bounding box center [202, 166] width 55 height 6
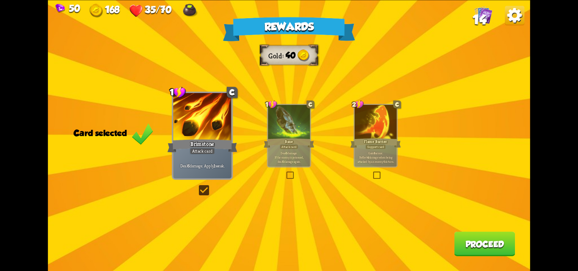
click at [475, 243] on button "Proceed" at bounding box center [484, 244] width 61 height 25
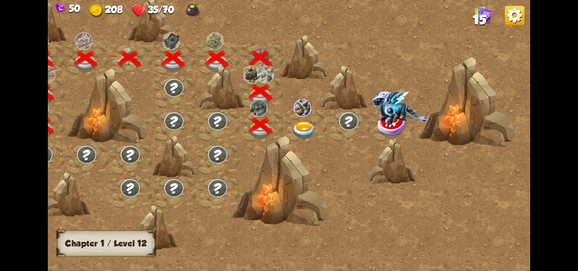
click at [302, 131] on img at bounding box center [304, 131] width 24 height 18
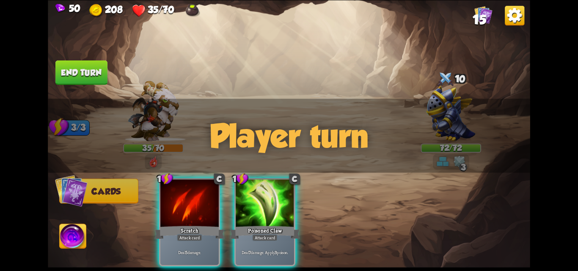
click at [453, 132] on div "Player turn" at bounding box center [289, 136] width 482 height 74
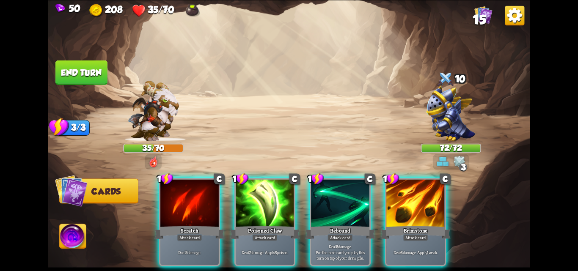
click at [454, 102] on div "Player turn" at bounding box center [289, 136] width 482 height 74
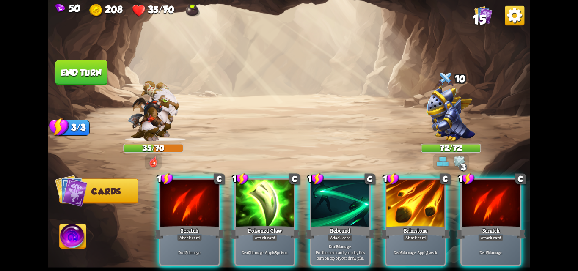
click at [442, 104] on img at bounding box center [450, 113] width 49 height 55
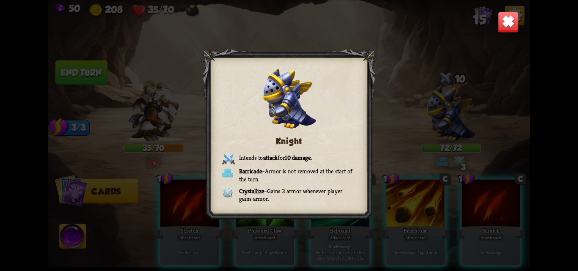
click at [180, 134] on div "Knight Intends to attack for 10 damage . Barricade – Armor is not removed at th…" at bounding box center [289, 135] width 482 height 271
click at [506, 16] on img at bounding box center [507, 21] width 21 height 21
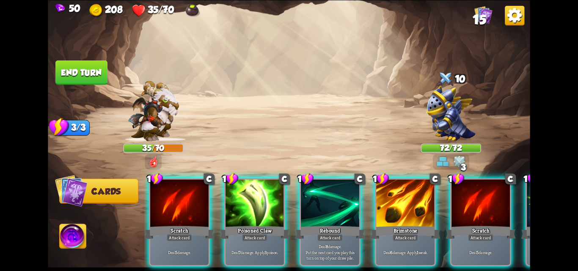
scroll to position [0, 0]
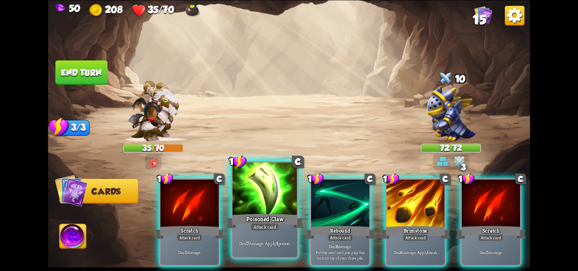
click at [264, 206] on div at bounding box center [264, 189] width 65 height 55
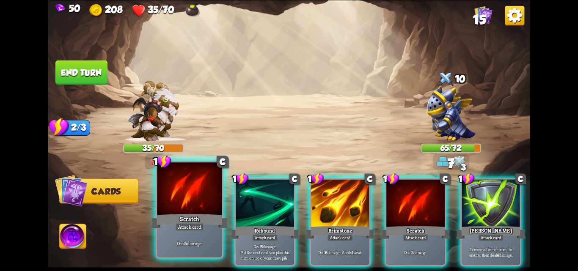
click at [173, 220] on div "Scratch" at bounding box center [190, 220] width 78 height 17
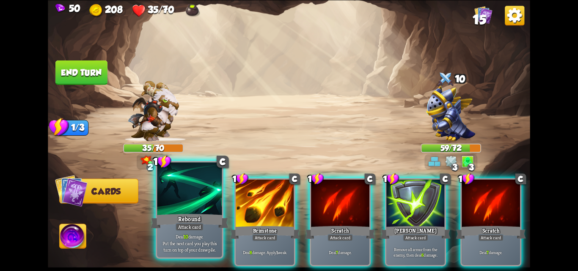
click at [191, 232] on div "Deal 10 damage. Put the next card you play this turn on top of your draw pile." at bounding box center [189, 243] width 65 height 28
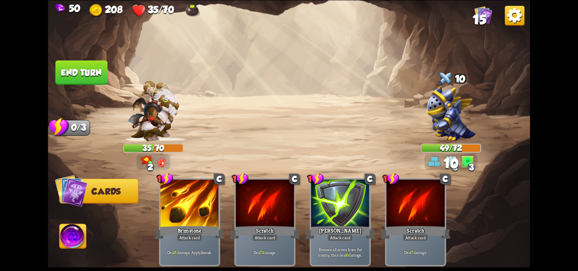
click at [70, 72] on button "End turn" at bounding box center [81, 72] width 52 height 25
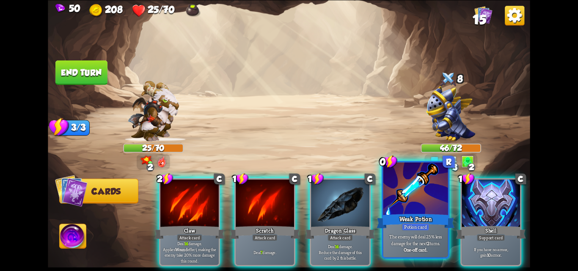
click at [418, 218] on div "Weak Potion" at bounding box center [415, 220] width 78 height 17
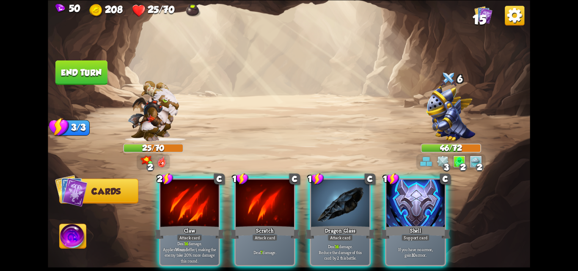
click at [418, 225] on div "Shell" at bounding box center [415, 233] width 70 height 16
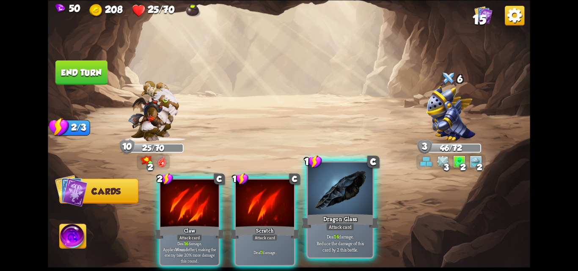
click at [335, 228] on div "Attack card" at bounding box center [340, 227] width 28 height 8
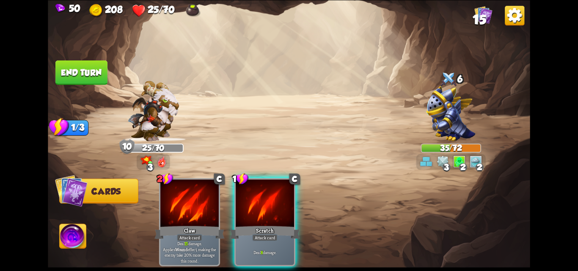
click at [442, 163] on img at bounding box center [443, 162] width 12 height 12
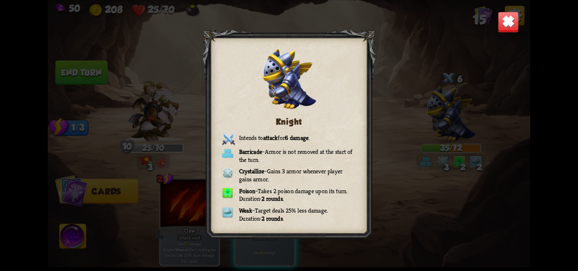
click at [442, 163] on div "Knight Intends to attack for 6 damage . Barricade – Armor is not removed at the…" at bounding box center [289, 135] width 482 height 271
click at [499, 22] on img at bounding box center [507, 21] width 21 height 21
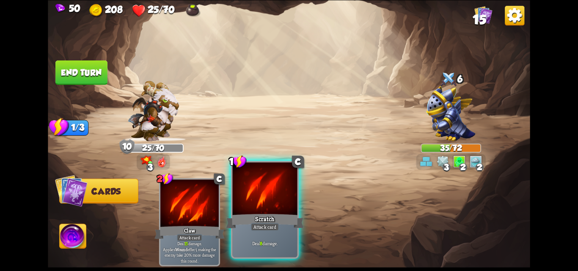
drag, startPoint x: 264, startPoint y: 220, endPoint x: 262, endPoint y: 197, distance: 23.7
click at [263, 220] on div "Scratch" at bounding box center [265, 220] width 78 height 17
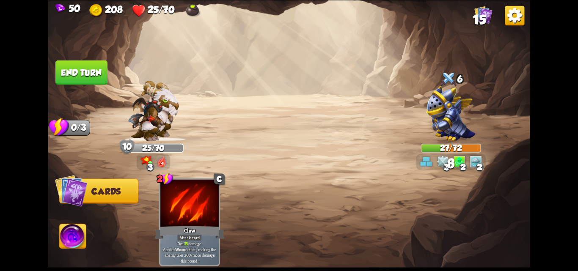
click at [77, 74] on button "End turn" at bounding box center [81, 72] width 52 height 25
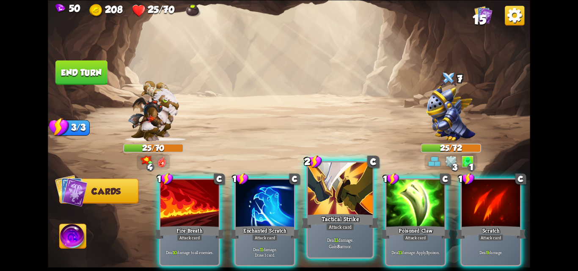
click at [343, 195] on div at bounding box center [340, 189] width 65 height 55
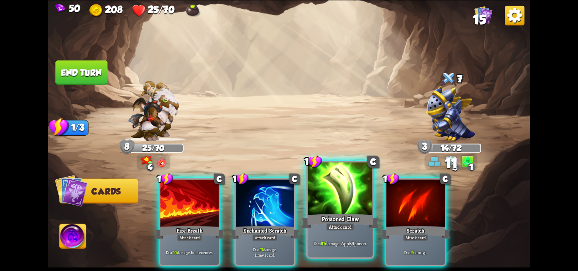
click at [337, 214] on div "Poisoned Claw" at bounding box center [340, 220] width 78 height 17
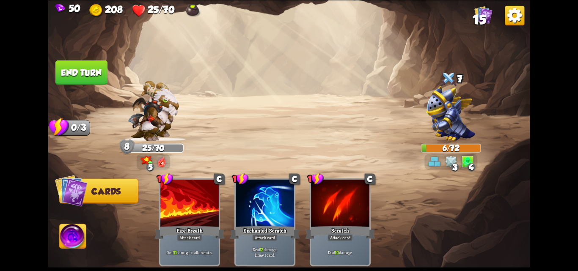
click at [89, 69] on button "End turn" at bounding box center [81, 72] width 52 height 25
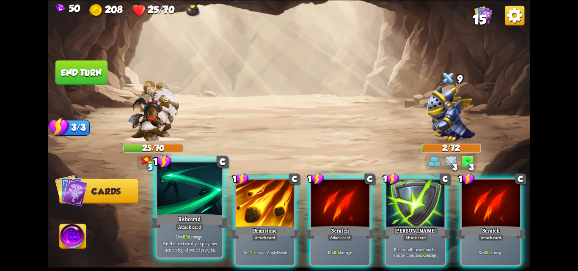
click at [172, 223] on div "Rebound" at bounding box center [190, 220] width 78 height 17
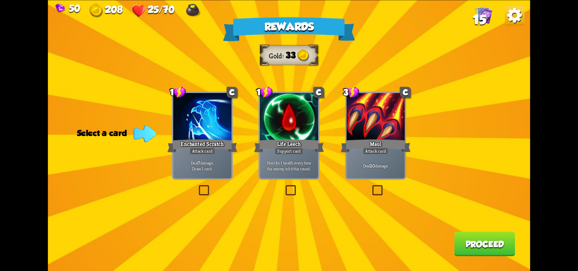
click at [371, 187] on label at bounding box center [371, 187] width 0 height 0
click at [0, 0] on input "checkbox" at bounding box center [0, 0] width 0 height 0
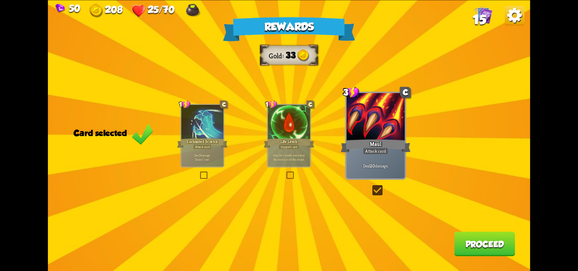
click at [371, 187] on label at bounding box center [371, 187] width 0 height 0
click at [0, 0] on input "checkbox" at bounding box center [0, 0] width 0 height 0
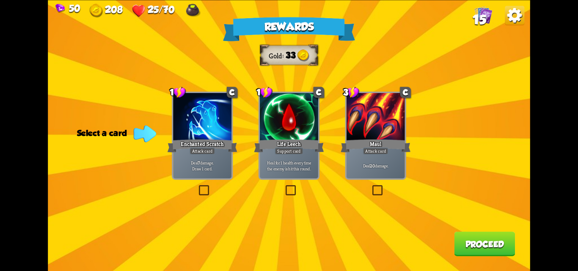
click at [371, 187] on label at bounding box center [371, 187] width 0 height 0
click at [0, 0] on input "checkbox" at bounding box center [0, 0] width 0 height 0
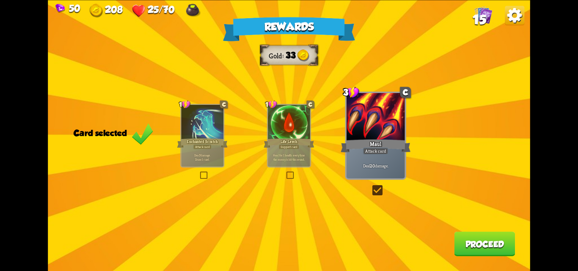
click at [490, 252] on button "Proceed" at bounding box center [484, 244] width 61 height 25
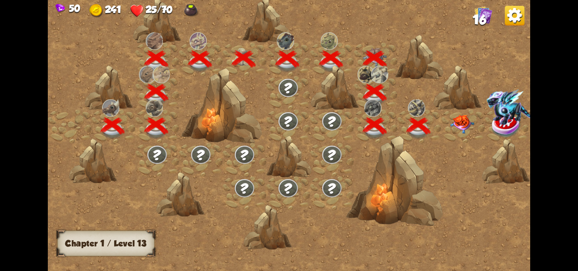
scroll to position [0, 129]
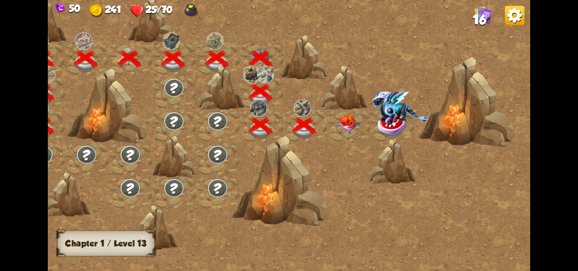
click at [349, 123] on img at bounding box center [347, 124] width 24 height 19
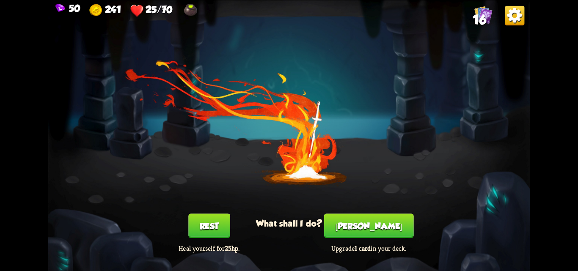
click at [210, 225] on button "Rest" at bounding box center [209, 226] width 42 height 25
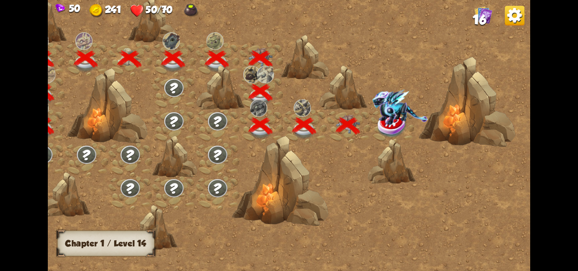
click at [382, 113] on img at bounding box center [400, 107] width 56 height 36
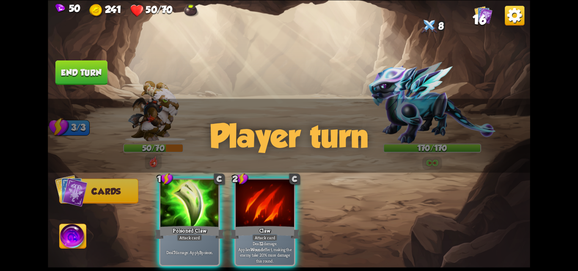
click at [400, 92] on img at bounding box center [431, 103] width 127 height 82
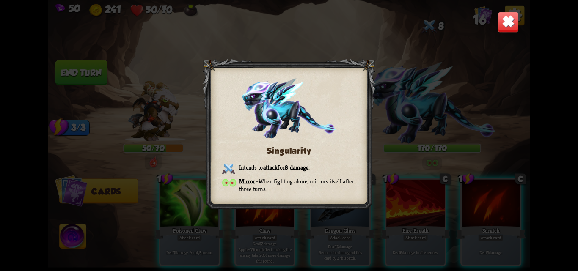
click at [488, 102] on div "Singularity Intends to attack for 8 damage . Mirror – When fighting alone, mirr…" at bounding box center [289, 135] width 482 height 271
click at [503, 23] on img at bounding box center [507, 21] width 21 height 21
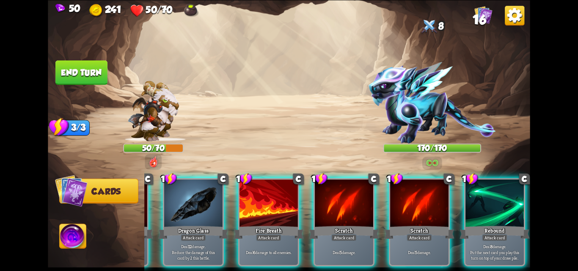
scroll to position [0, 0]
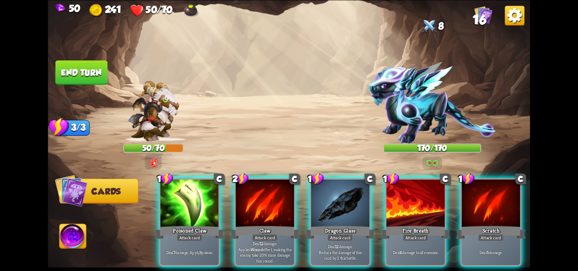
click at [255, 234] on div "Attack card" at bounding box center [264, 237] width 25 height 7
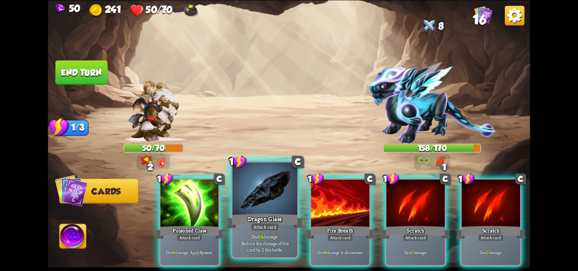
click at [269, 209] on div at bounding box center [264, 189] width 65 height 55
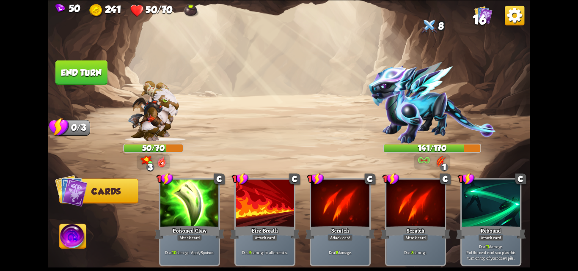
click at [72, 78] on button "End turn" at bounding box center [81, 72] width 52 height 25
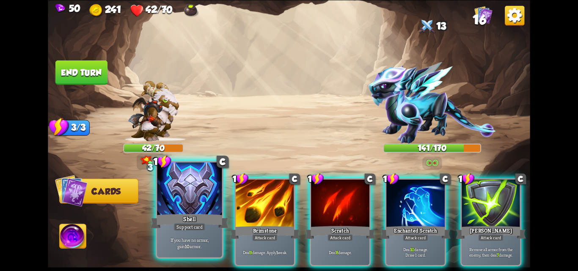
click at [179, 220] on div "Shell" at bounding box center [190, 220] width 78 height 17
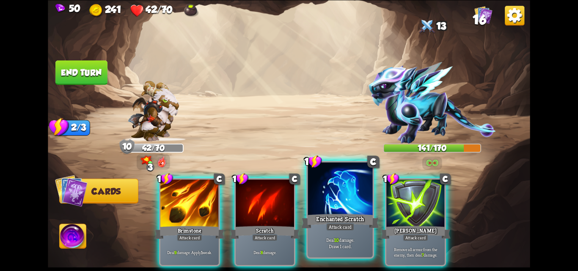
click at [324, 252] on div "Deal 10 damage. Draw 1 card." at bounding box center [340, 243] width 65 height 28
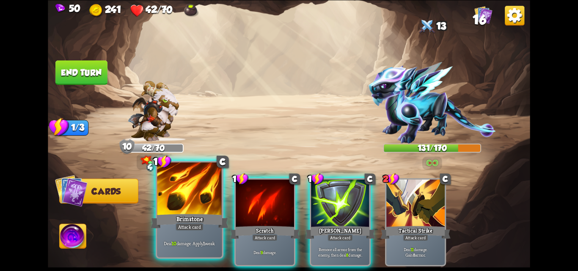
click at [187, 252] on div "Deal 10 damage. Apply 1 weak." at bounding box center [189, 243] width 65 height 28
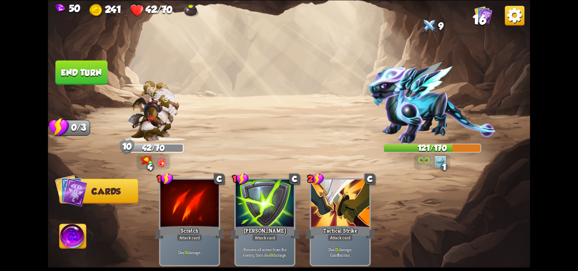
click at [420, 109] on img at bounding box center [431, 103] width 127 height 82
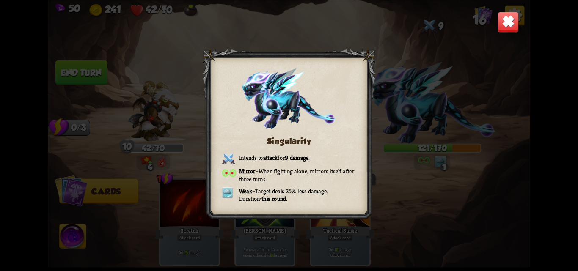
click at [515, 20] on img at bounding box center [507, 21] width 21 height 21
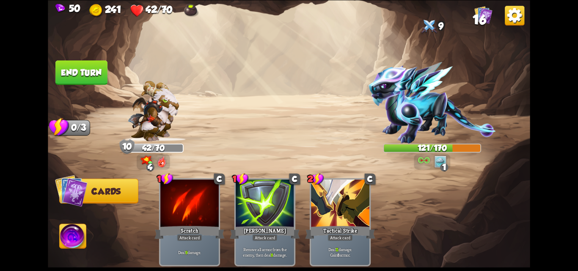
click at [84, 68] on button "End turn" at bounding box center [81, 72] width 52 height 25
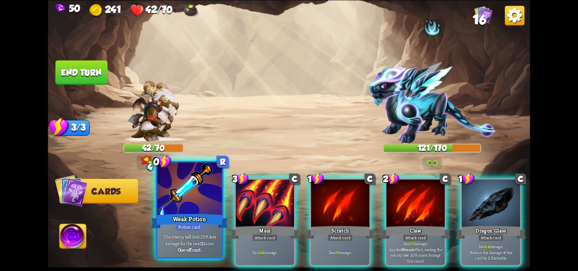
click at [184, 219] on div "Weak Potion" at bounding box center [190, 220] width 78 height 17
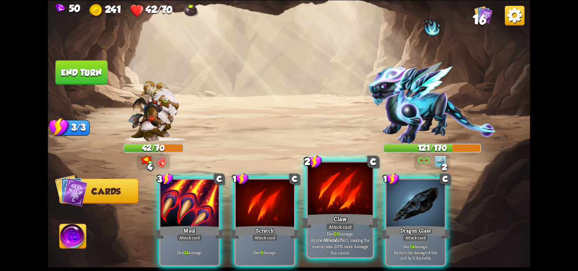
click at [345, 237] on p "Deal 16 damage. Applies Wound effect, making the enemy take 20% more damage thi…" at bounding box center [339, 243] width 61 height 26
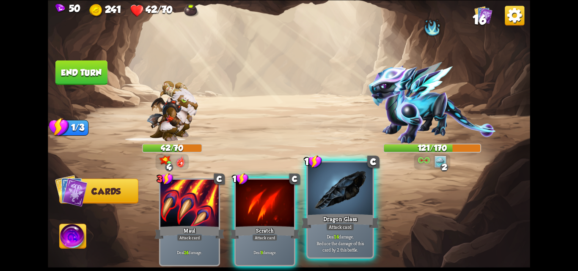
click at [349, 235] on p "Deal 14 damage. Reduce the damage of this card by 2 this battle." at bounding box center [339, 242] width 61 height 19
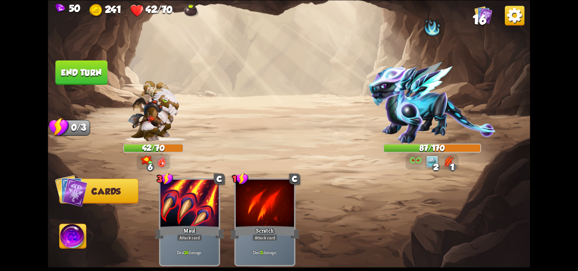
click at [78, 69] on button "End turn" at bounding box center [81, 72] width 52 height 25
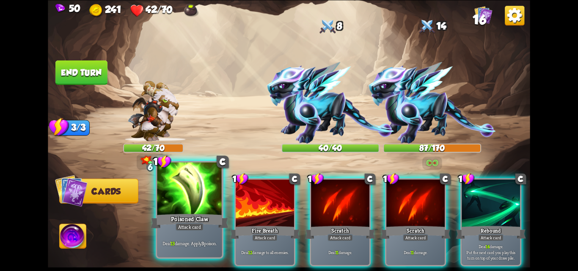
click at [177, 214] on div "Poisoned Claw" at bounding box center [190, 220] width 78 height 17
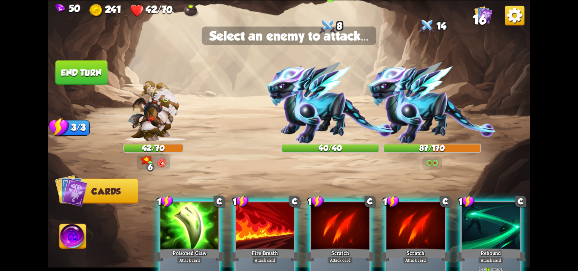
click at [321, 105] on img at bounding box center [329, 103] width 127 height 82
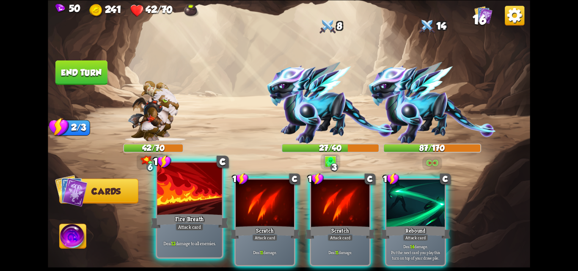
click at [176, 218] on div "Fire Breath" at bounding box center [190, 220] width 78 height 17
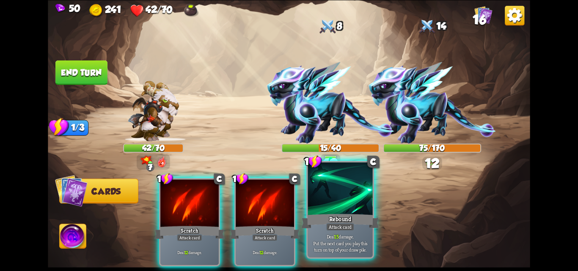
click at [339, 220] on div "Rebound" at bounding box center [340, 220] width 78 height 17
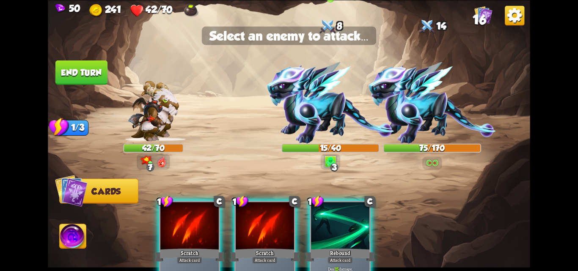
click at [308, 105] on img at bounding box center [329, 103] width 127 height 82
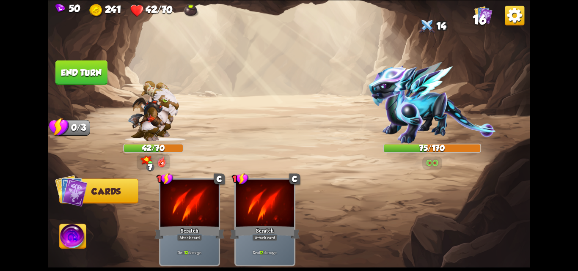
click at [72, 77] on button "End turn" at bounding box center [81, 72] width 52 height 25
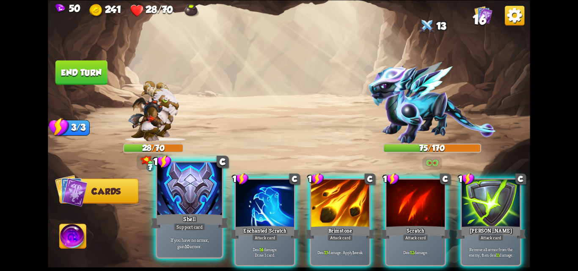
click at [187, 221] on div "Shell" at bounding box center [190, 220] width 78 height 17
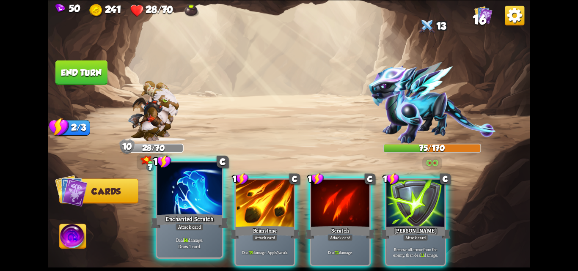
click at [180, 211] on div at bounding box center [189, 189] width 65 height 55
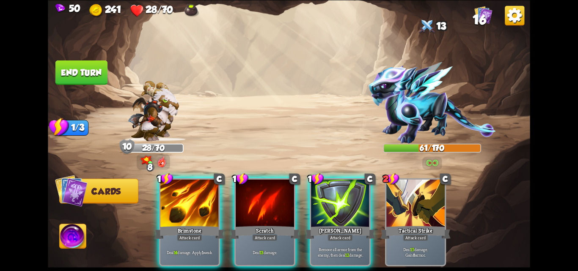
click at [179, 211] on div at bounding box center [189, 203] width 58 height 49
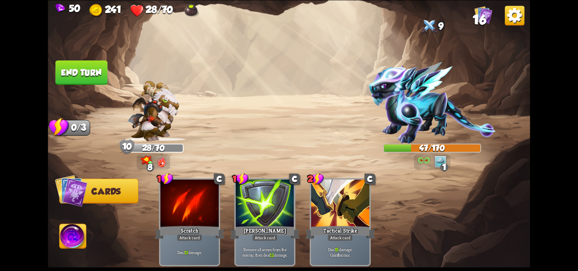
click at [91, 67] on button "End turn" at bounding box center [81, 72] width 52 height 25
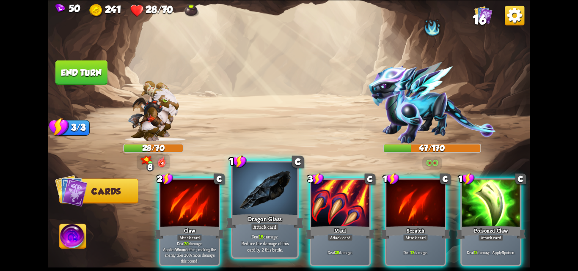
click at [259, 252] on p "Deal 16 damage. Reduce the damage of this card by 2 this battle." at bounding box center [264, 242] width 61 height 19
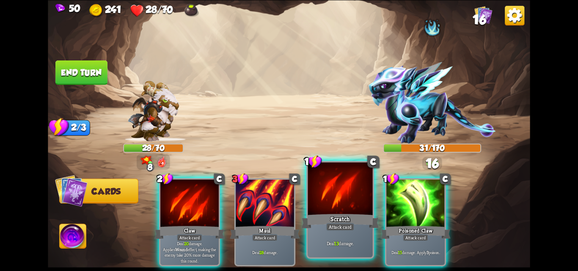
click at [316, 236] on div "Deal 13 damage." at bounding box center [340, 243] width 65 height 28
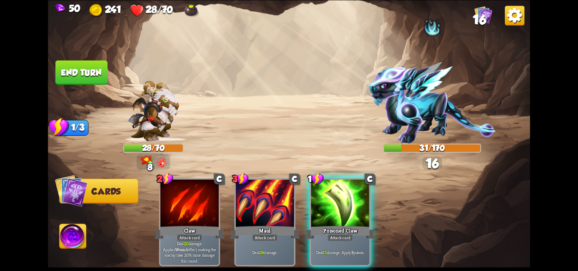
click at [316, 239] on div "Deal 15 damage. Apply 3 poison." at bounding box center [340, 251] width 58 height 25
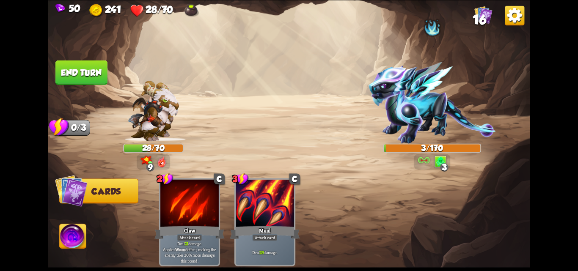
click at [81, 74] on button "End turn" at bounding box center [81, 72] width 52 height 25
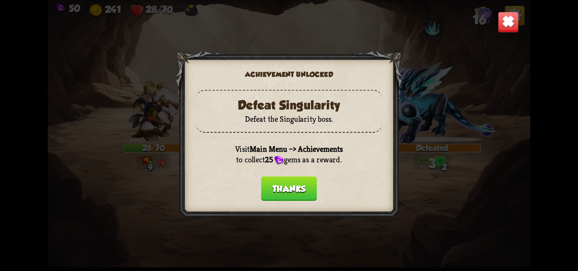
click at [273, 183] on button "Thanks" at bounding box center [289, 188] width 56 height 25
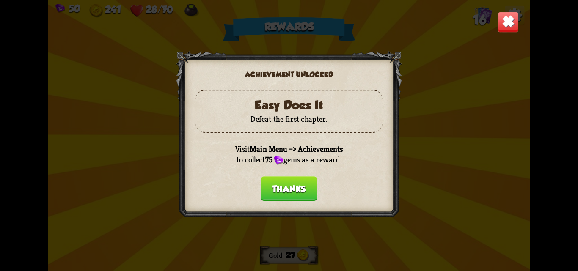
click at [280, 181] on button "Thanks" at bounding box center [289, 188] width 56 height 25
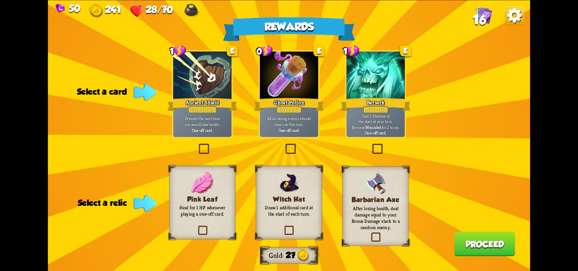
click at [288, 134] on div "All incoming enemy attacks miss you this turn. One-off card." at bounding box center [289, 123] width 58 height 25
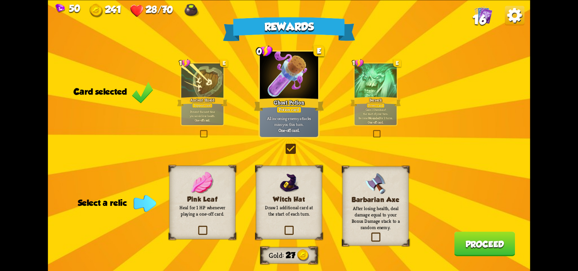
click at [283, 227] on label at bounding box center [283, 227] width 0 height 0
click at [0, 0] on input "checkbox" at bounding box center [0, 0] width 0 height 0
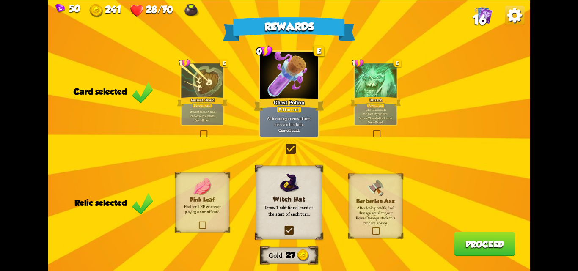
click at [472, 248] on button "Proceed" at bounding box center [484, 244] width 61 height 25
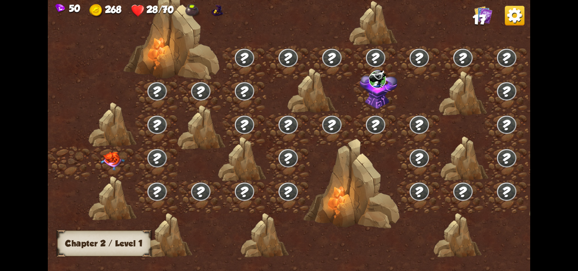
drag, startPoint x: 170, startPoint y: 143, endPoint x: 310, endPoint y: 135, distance: 140.7
click at [376, 123] on div at bounding box center [346, 140] width 596 height 282
drag, startPoint x: 240, startPoint y: 149, endPoint x: 339, endPoint y: 129, distance: 100.5
click at [113, 162] on img at bounding box center [113, 161] width 24 height 19
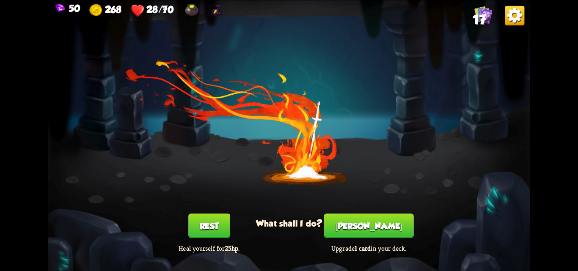
click at [206, 228] on button "Rest" at bounding box center [209, 226] width 42 height 25
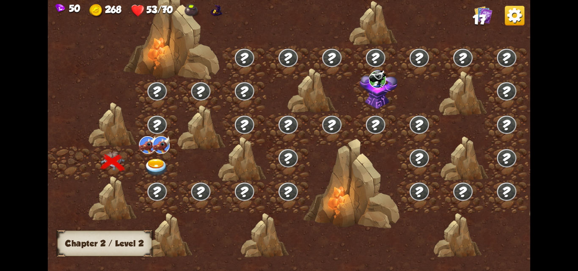
click at [155, 167] on img at bounding box center [156, 168] width 24 height 18
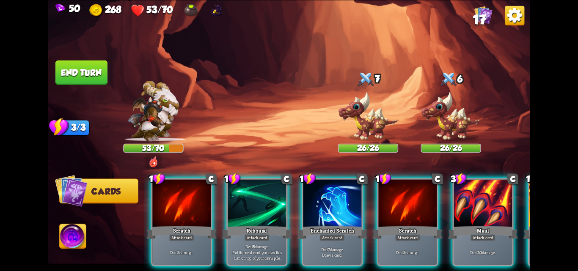
scroll to position [0, 250]
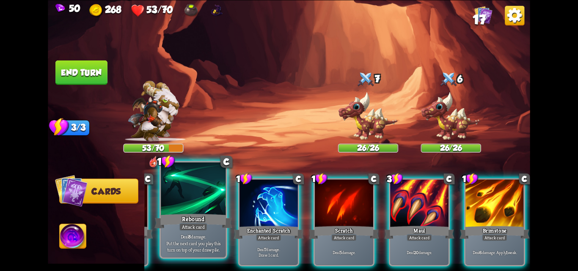
click at [190, 232] on div "Deal 8 damage. Put the next card you play this turn on top of your draw pile." at bounding box center [193, 243] width 65 height 28
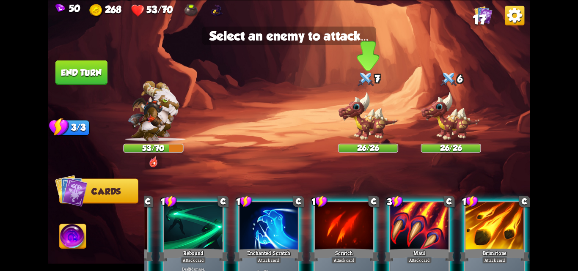
click at [362, 119] on img at bounding box center [368, 116] width 60 height 50
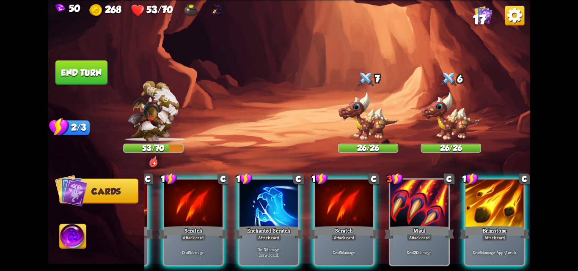
scroll to position [0, 165]
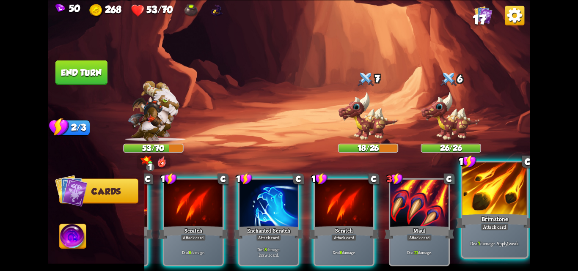
click at [487, 223] on div "Brimstone" at bounding box center [495, 220] width 78 height 17
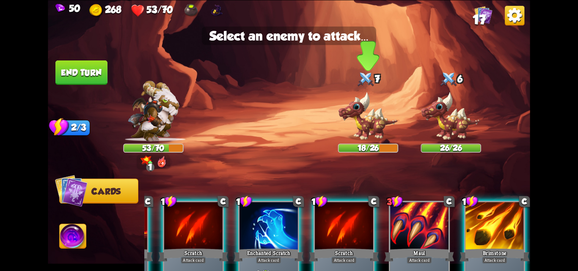
click at [374, 118] on img at bounding box center [368, 116] width 60 height 50
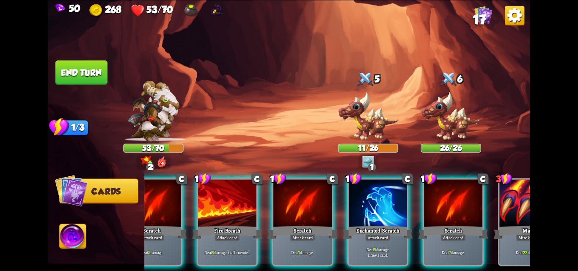
scroll to position [0, 0]
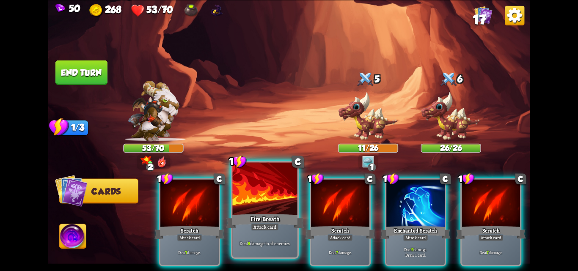
click at [257, 208] on div at bounding box center [264, 189] width 65 height 55
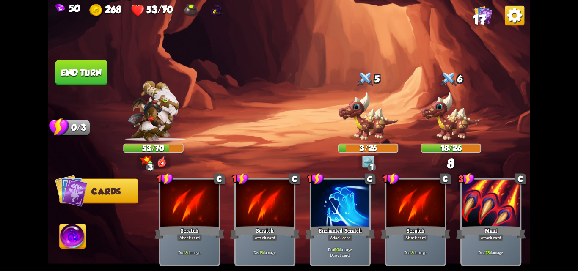
click at [71, 71] on button "End turn" at bounding box center [81, 72] width 52 height 25
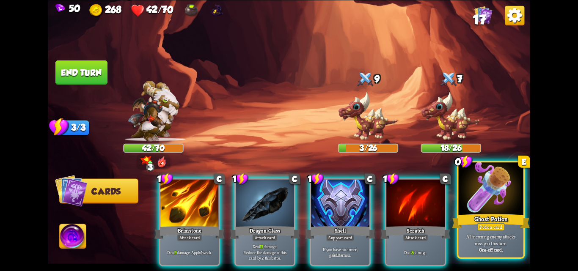
click at [479, 241] on p "All incoming enemy attacks miss you this turn." at bounding box center [490, 239] width 61 height 13
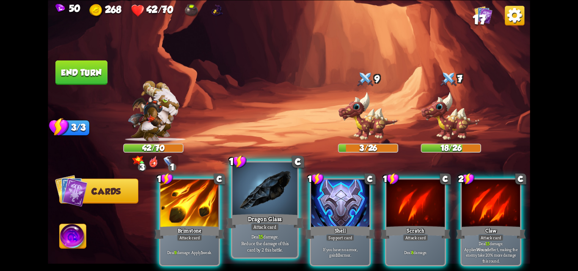
click at [266, 226] on div "Attack card" at bounding box center [265, 227] width 28 height 8
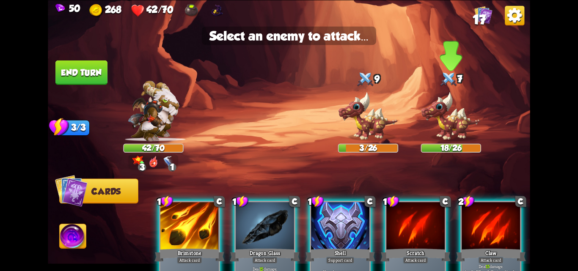
click at [448, 115] on img at bounding box center [451, 116] width 60 height 50
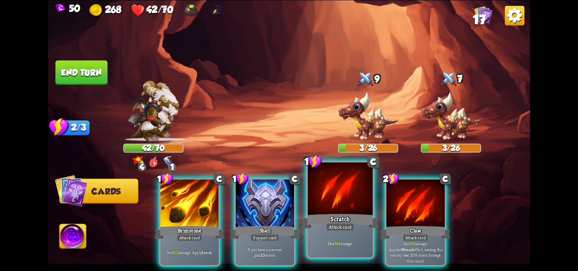
click at [341, 215] on div "Scratch" at bounding box center [340, 220] width 78 height 17
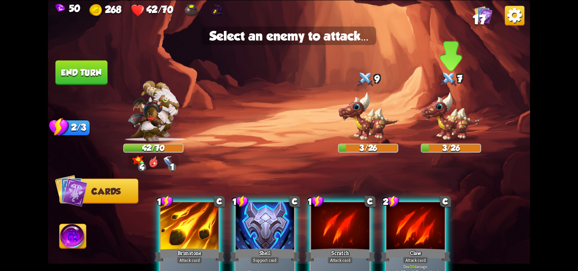
drag, startPoint x: 454, startPoint y: 123, endPoint x: 306, endPoint y: 168, distance: 154.4
click at [453, 123] on img at bounding box center [451, 116] width 60 height 50
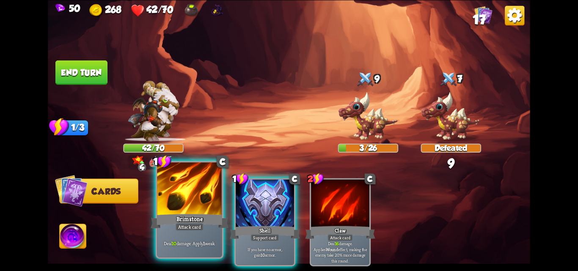
click at [160, 233] on div "Deal 10 damage. Apply 1 weak." at bounding box center [189, 243] width 65 height 28
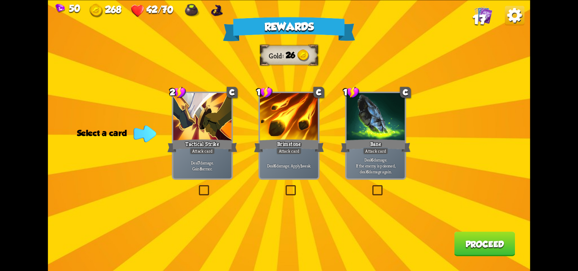
click at [197, 187] on label at bounding box center [197, 187] width 0 height 0
click at [0, 0] on input "checkbox" at bounding box center [0, 0] width 0 height 0
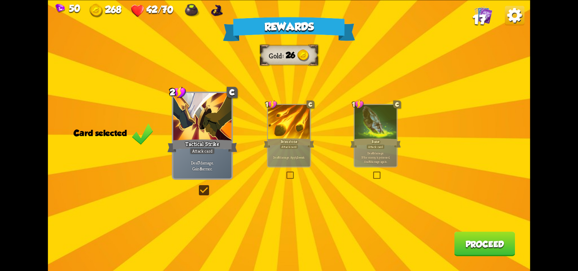
click at [464, 242] on button "Proceed" at bounding box center [484, 244] width 61 height 25
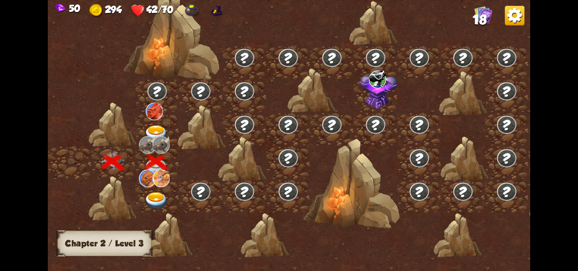
click at [155, 198] on img at bounding box center [156, 201] width 24 height 18
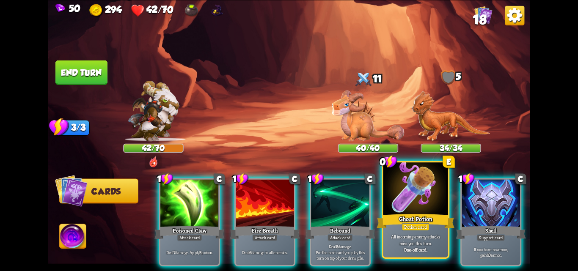
click at [421, 209] on div at bounding box center [415, 189] width 65 height 55
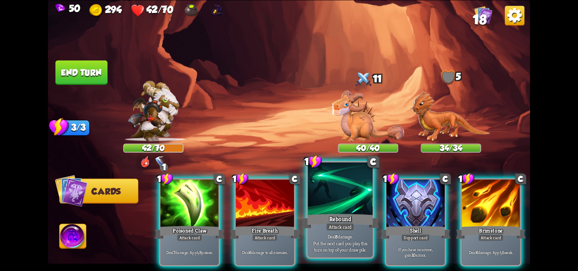
click at [350, 209] on div at bounding box center [340, 189] width 65 height 55
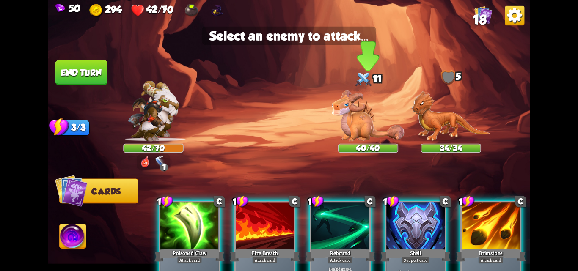
click at [363, 123] on img at bounding box center [368, 115] width 72 height 51
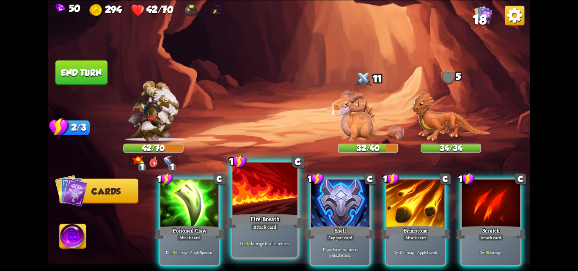
click at [253, 205] on div at bounding box center [264, 189] width 65 height 55
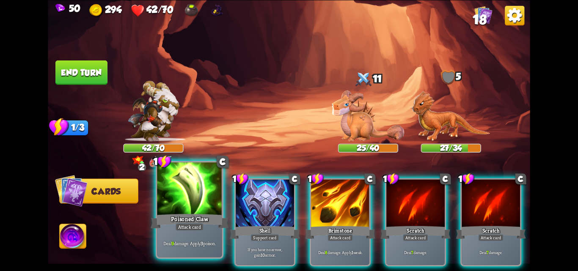
click at [181, 220] on div "Poisoned Claw" at bounding box center [190, 220] width 78 height 17
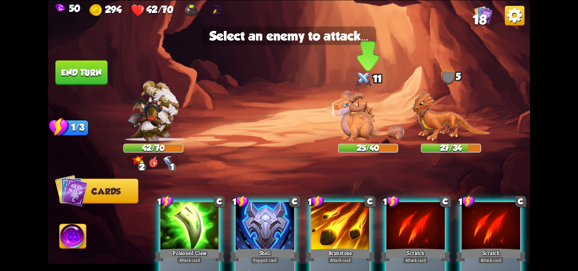
click at [356, 126] on img at bounding box center [368, 115] width 72 height 51
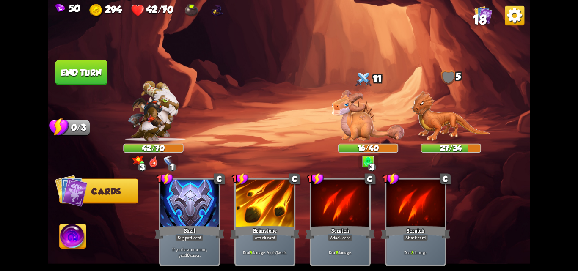
click at [86, 74] on button "End turn" at bounding box center [81, 72] width 52 height 25
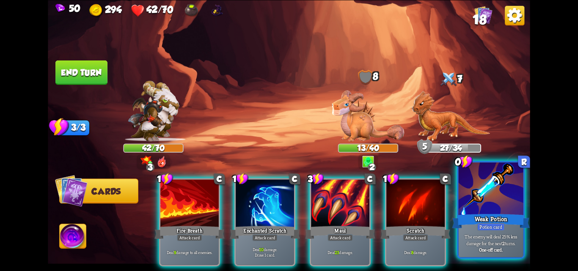
click at [472, 233] on div "The enemy will deal 25% less damage for the next 2 turns. One-off card." at bounding box center [491, 243] width 65 height 28
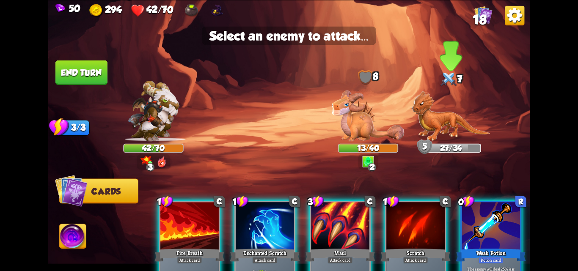
click at [429, 123] on img at bounding box center [451, 116] width 78 height 51
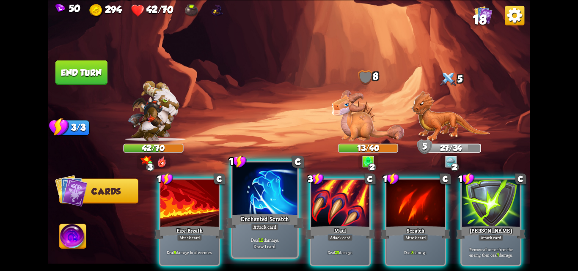
click at [269, 202] on div at bounding box center [264, 189] width 65 height 55
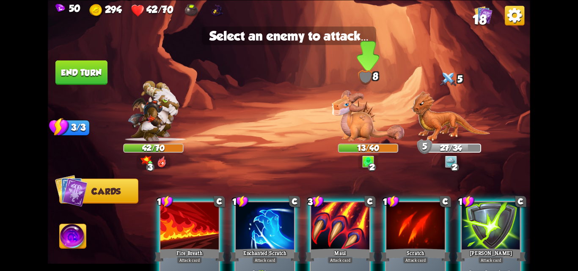
click at [360, 120] on img at bounding box center [368, 115] width 72 height 51
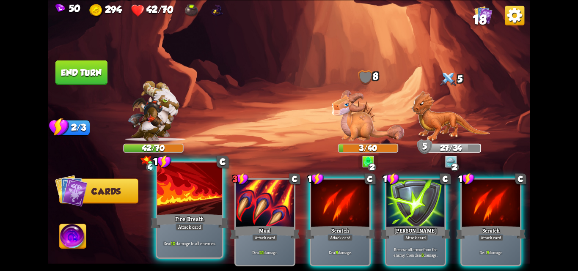
click at [179, 195] on div at bounding box center [189, 189] width 65 height 55
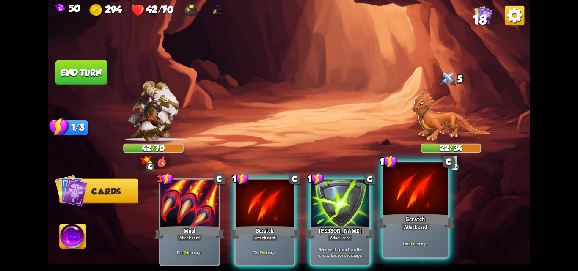
click at [421, 186] on div at bounding box center [415, 189] width 65 height 55
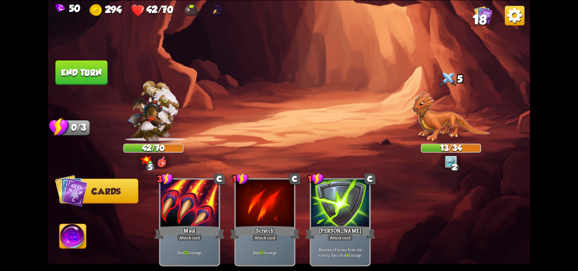
click at [87, 76] on button "End turn" at bounding box center [81, 72] width 52 height 25
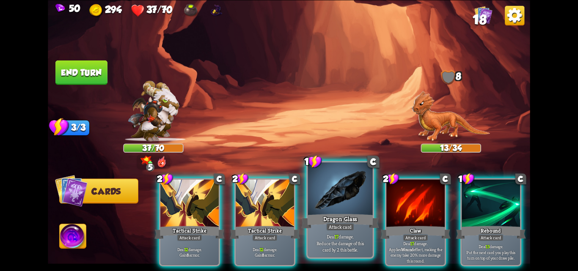
click at [341, 190] on div at bounding box center [340, 189] width 65 height 55
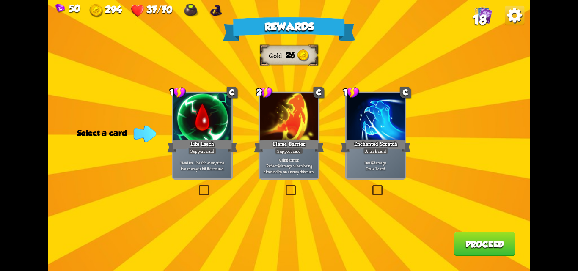
click at [284, 187] on label at bounding box center [284, 187] width 0 height 0
click at [0, 0] on input "checkbox" at bounding box center [0, 0] width 0 height 0
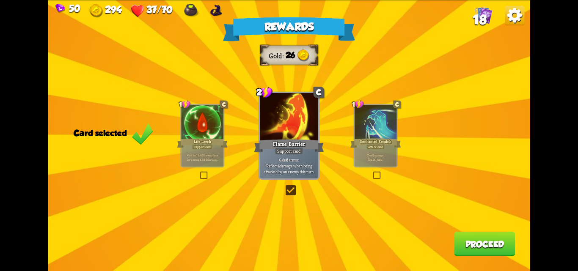
click at [476, 243] on button "Proceed" at bounding box center [484, 244] width 61 height 25
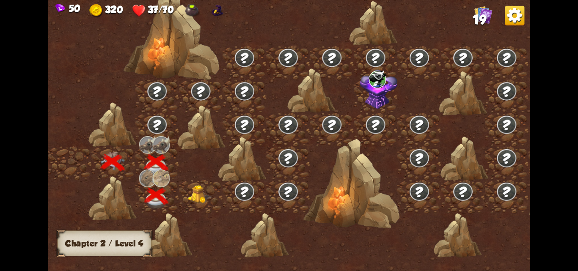
click at [197, 195] on img at bounding box center [200, 194] width 24 height 19
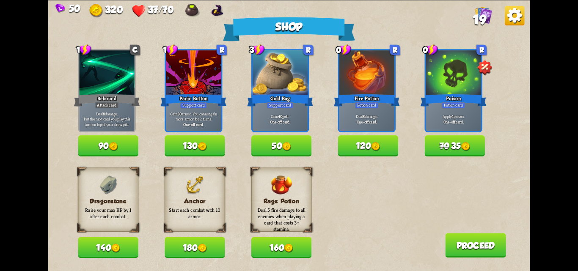
click at [458, 143] on button "70 35" at bounding box center [455, 145] width 60 height 21
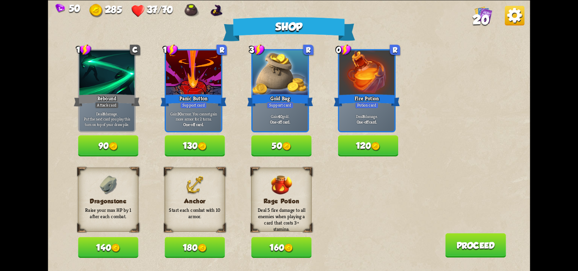
click at [184, 244] on button "180" at bounding box center [195, 247] width 60 height 21
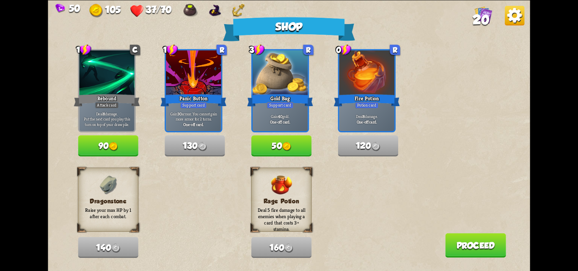
click at [486, 241] on button "Proceed" at bounding box center [475, 245] width 61 height 25
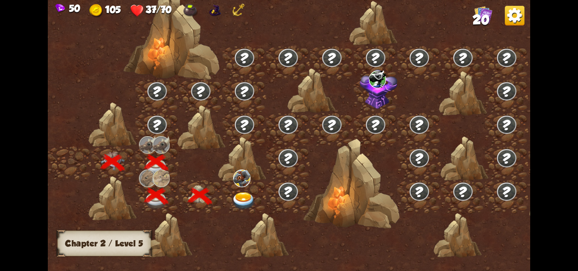
click at [246, 198] on img at bounding box center [244, 201] width 24 height 18
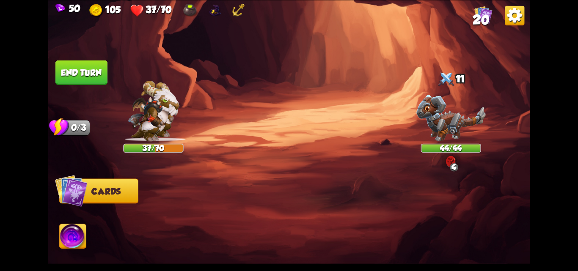
click at [446, 105] on img at bounding box center [450, 117] width 69 height 47
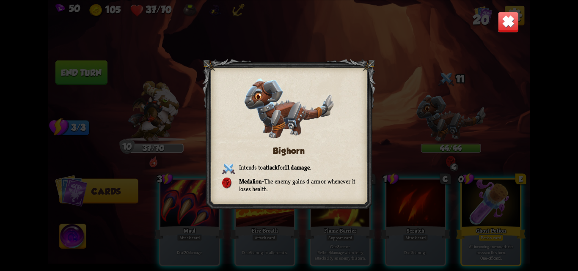
click at [494, 30] on div "Bighorn Intends to attack for 11 damage . Medalion – The enemy gains 4 armor wh…" at bounding box center [289, 135] width 482 height 271
click at [501, 24] on img at bounding box center [507, 21] width 21 height 21
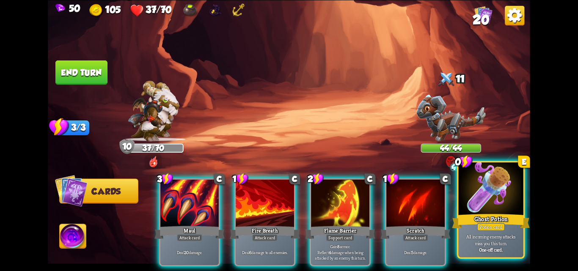
click at [486, 197] on div at bounding box center [491, 189] width 65 height 55
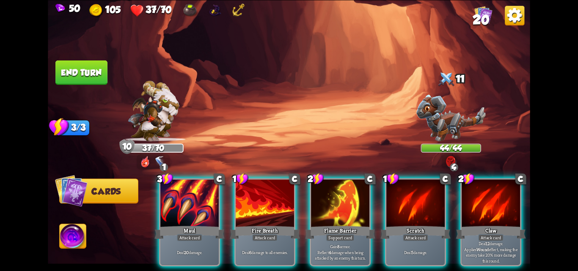
scroll to position [0, 165]
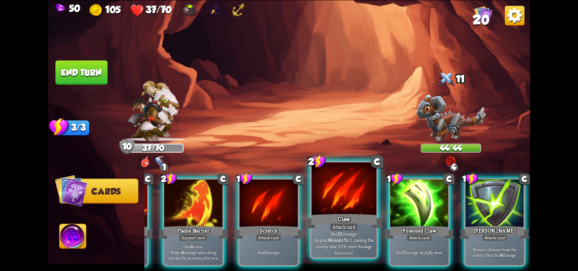
click at [336, 228] on div "Attack card" at bounding box center [344, 227] width 28 height 8
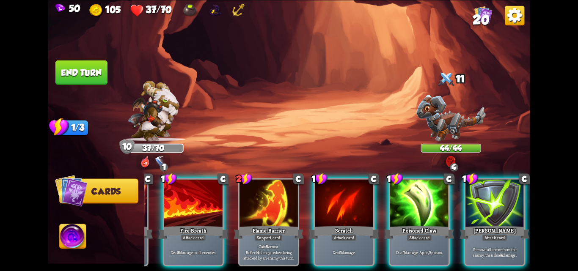
scroll to position [0, 80]
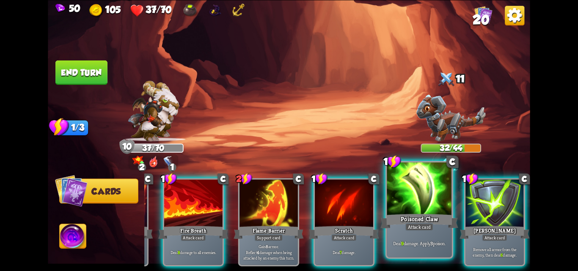
click at [408, 229] on div "Attack card" at bounding box center [419, 227] width 28 height 8
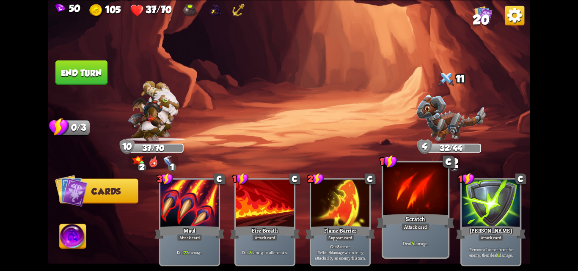
scroll to position [0, 0]
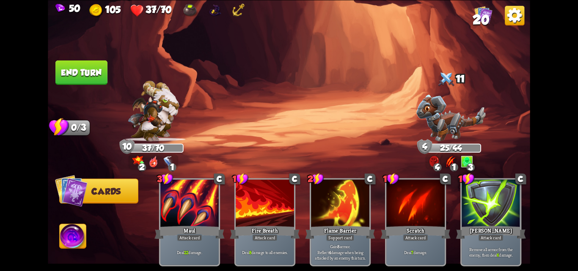
click at [79, 66] on button "End turn" at bounding box center [81, 72] width 52 height 25
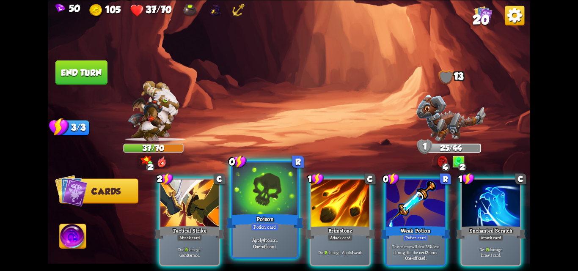
click at [254, 209] on div at bounding box center [264, 189] width 65 height 55
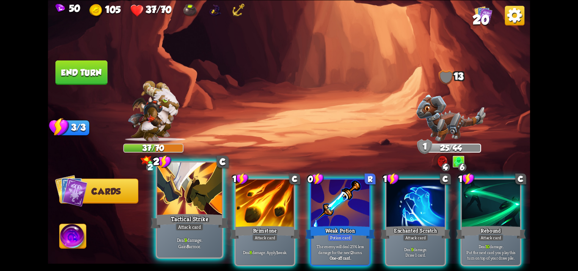
click at [177, 212] on div "Tactical Strike" at bounding box center [190, 220] width 78 height 17
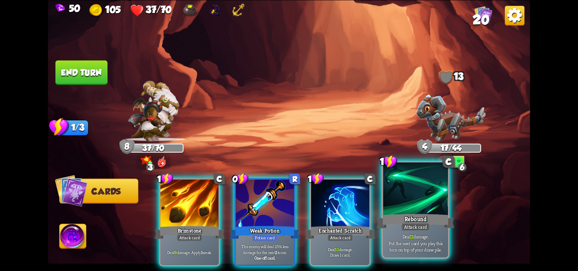
click at [416, 231] on div "Attack card" at bounding box center [415, 227] width 28 height 8
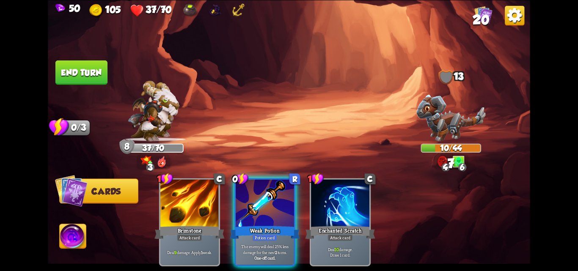
click at [435, 129] on img at bounding box center [450, 117] width 69 height 47
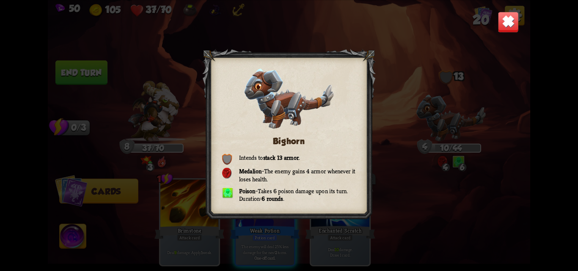
click at [497, 21] on div "Bighorn Intends to stack 13 armor . Medalion – The enemy gains 4 armor whenever…" at bounding box center [289, 135] width 482 height 271
click at [508, 15] on img at bounding box center [507, 21] width 21 height 21
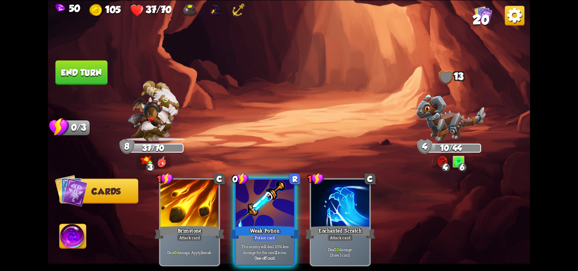
click at [83, 73] on button "End turn" at bounding box center [81, 72] width 52 height 25
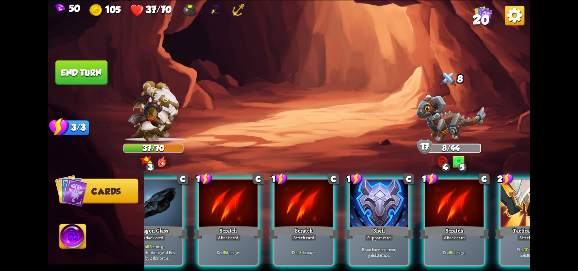
scroll to position [0, 80]
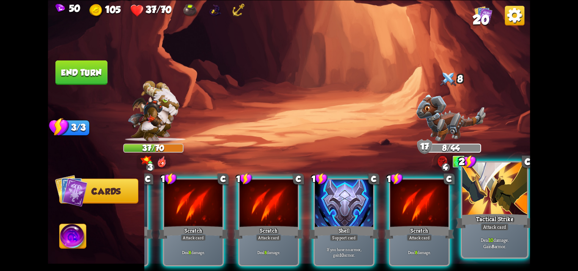
click at [492, 230] on div "Attack card" at bounding box center [495, 227] width 28 height 8
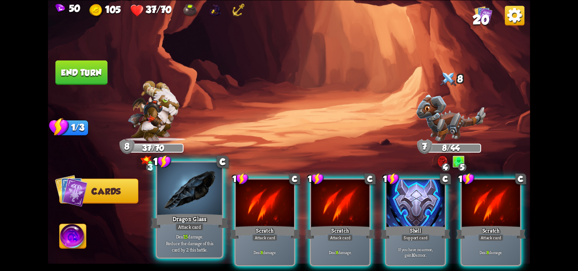
click at [177, 213] on div "Dragon Glass" at bounding box center [190, 220] width 78 height 17
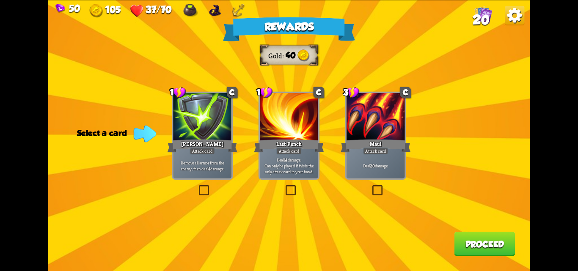
click at [284, 187] on label at bounding box center [284, 187] width 0 height 0
click at [0, 0] on input "checkbox" at bounding box center [0, 0] width 0 height 0
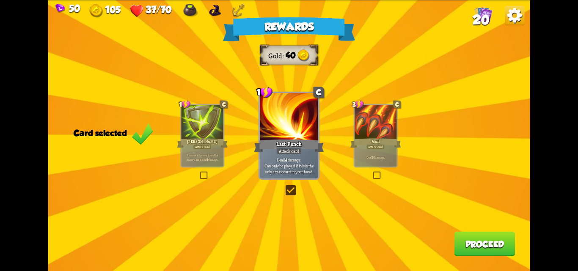
click at [284, 187] on label at bounding box center [284, 187] width 0 height 0
click at [0, 0] on input "checkbox" at bounding box center [0, 0] width 0 height 0
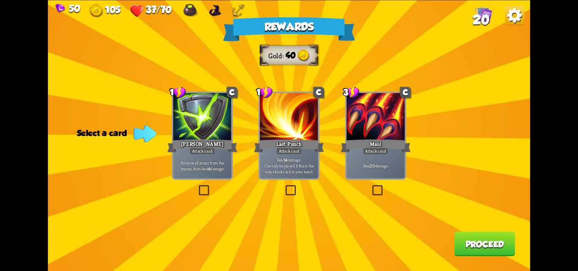
click at [197, 187] on label at bounding box center [197, 187] width 0 height 0
click at [0, 0] on input "checkbox" at bounding box center [0, 0] width 0 height 0
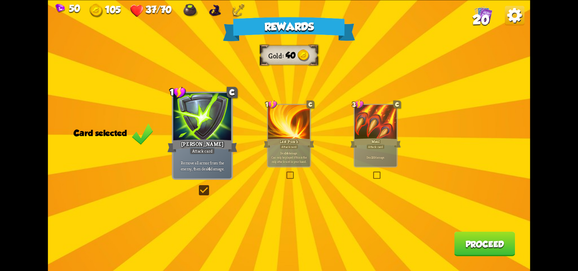
click at [479, 239] on button "Proceed" at bounding box center [484, 244] width 61 height 25
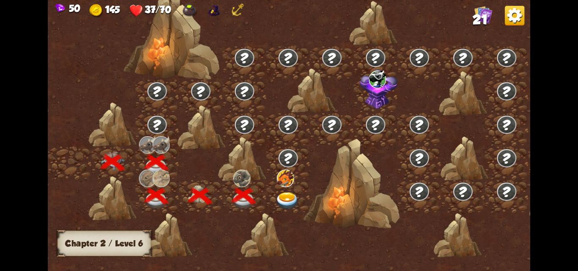
click at [284, 193] on img at bounding box center [287, 201] width 24 height 18
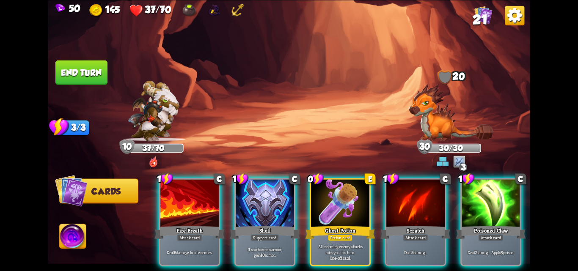
click at [441, 106] on img at bounding box center [451, 113] width 84 height 58
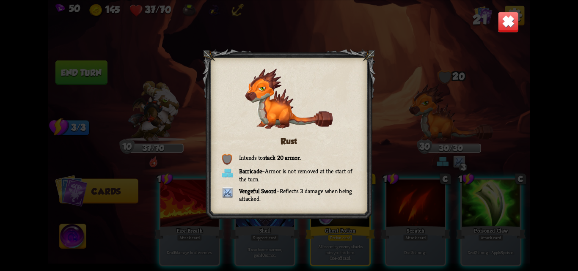
click at [514, 23] on img at bounding box center [507, 21] width 21 height 21
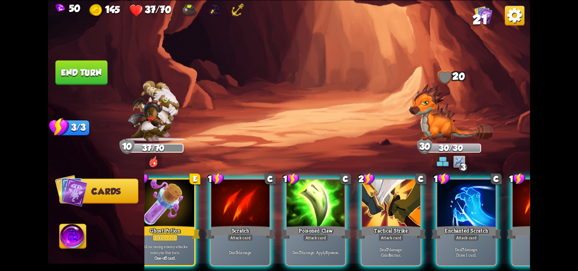
scroll to position [0, 250]
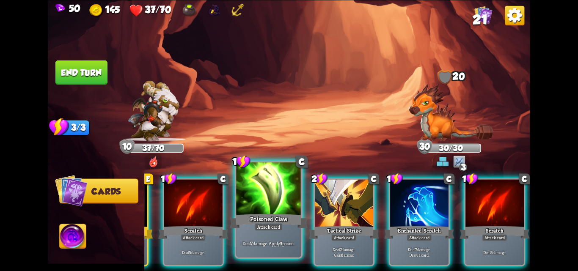
click at [253, 232] on div "Deal 7 damage. Apply 3 poison." at bounding box center [268, 243] width 65 height 28
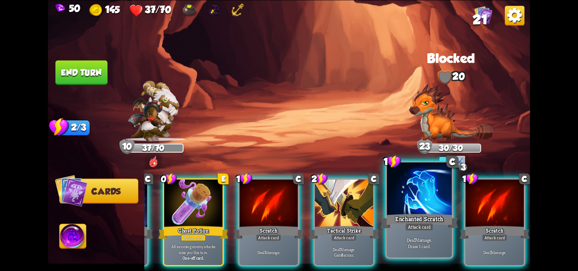
click at [418, 230] on div "Attack card" at bounding box center [419, 227] width 28 height 8
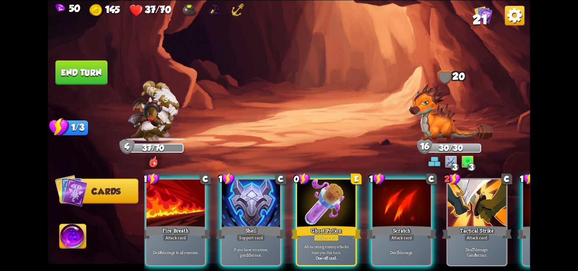
scroll to position [0, 0]
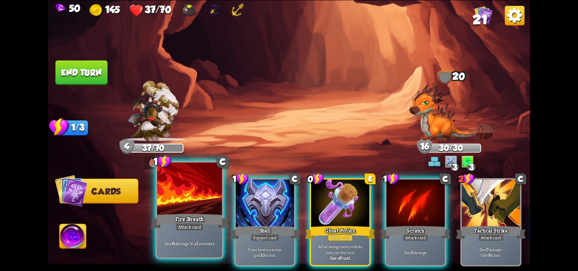
click at [190, 206] on div at bounding box center [189, 189] width 65 height 55
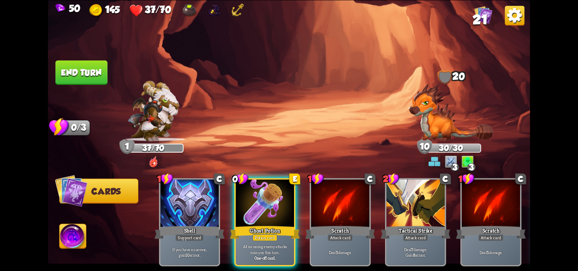
click at [78, 69] on button "End turn" at bounding box center [81, 72] width 52 height 25
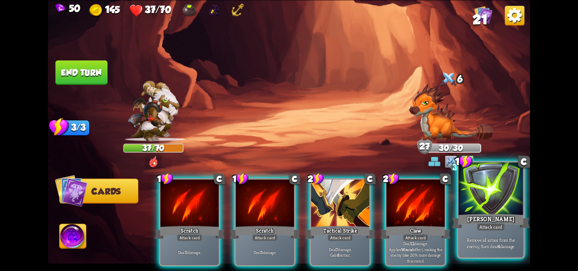
click at [478, 201] on div at bounding box center [491, 189] width 65 height 55
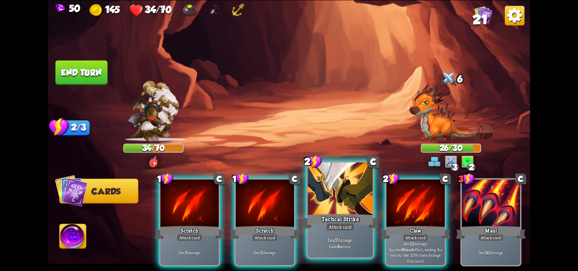
click at [349, 225] on div "Attack card" at bounding box center [340, 227] width 28 height 8
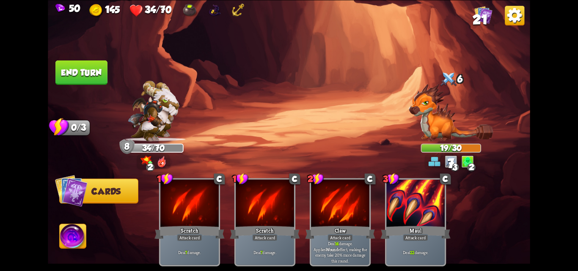
click at [83, 77] on button "End turn" at bounding box center [81, 72] width 52 height 25
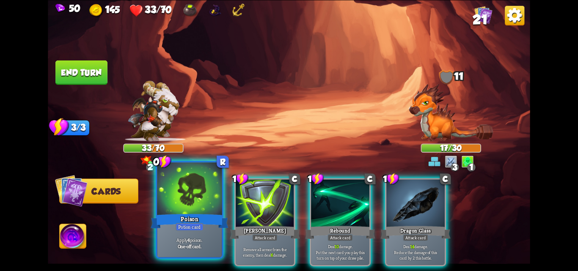
click at [187, 217] on div "Poison" at bounding box center [190, 220] width 78 height 17
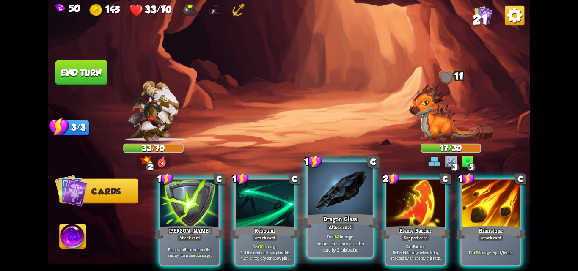
click at [339, 228] on div "Attack card" at bounding box center [340, 227] width 28 height 8
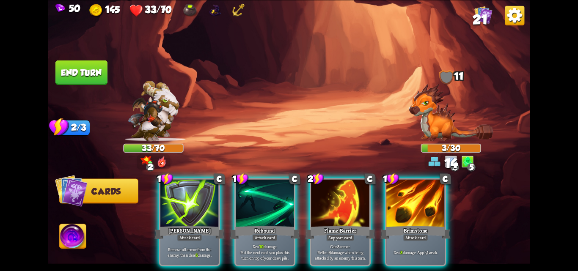
click at [339, 234] on div "Support card" at bounding box center [340, 237] width 28 height 7
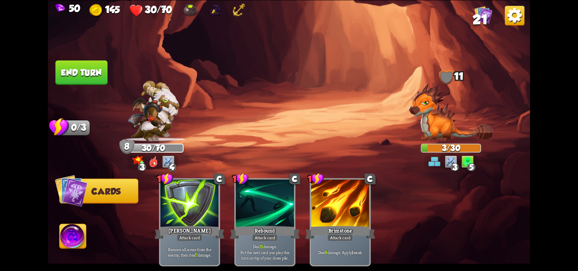
click at [68, 74] on button "End turn" at bounding box center [81, 72] width 52 height 25
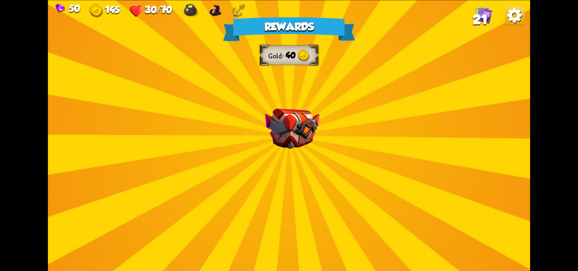
click at [333, 199] on div "Rewards Gold 40 Select a card 1 C Rage Support card Whenever you deal direct da…" at bounding box center [289, 135] width 482 height 271
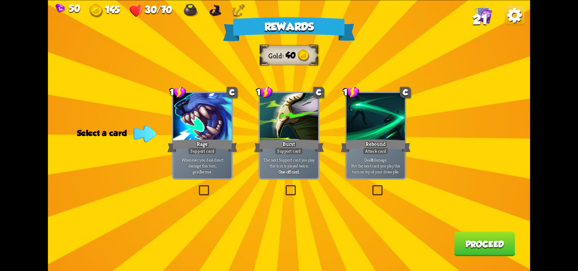
click at [197, 187] on label at bounding box center [197, 187] width 0 height 0
click at [0, 0] on input "checkbox" at bounding box center [0, 0] width 0 height 0
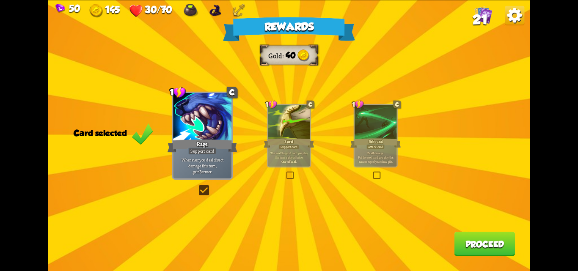
click at [197, 187] on label at bounding box center [197, 187] width 0 height 0
click at [0, 0] on input "checkbox" at bounding box center [0, 0] width 0 height 0
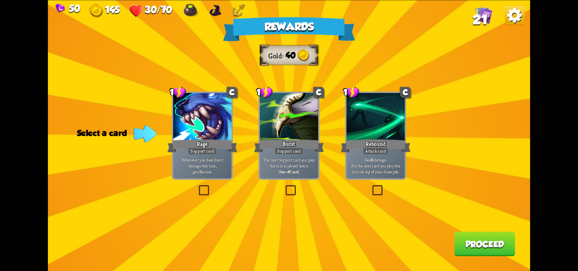
click at [197, 187] on label at bounding box center [197, 187] width 0 height 0
click at [0, 0] on input "checkbox" at bounding box center [0, 0] width 0 height 0
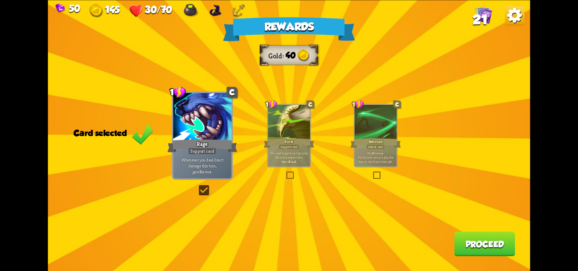
click at [473, 247] on button "Proceed" at bounding box center [484, 244] width 61 height 25
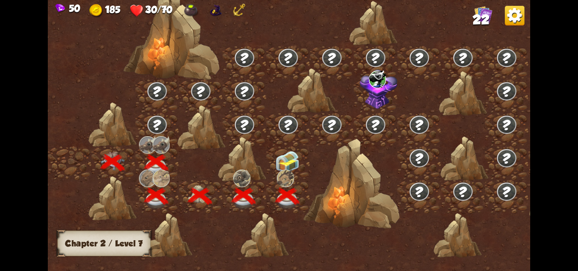
click at [286, 163] on img at bounding box center [287, 162] width 24 height 22
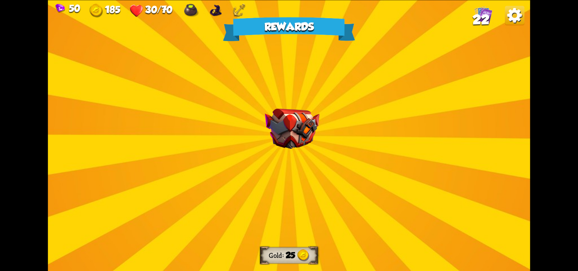
click at [285, 135] on img at bounding box center [292, 128] width 55 height 41
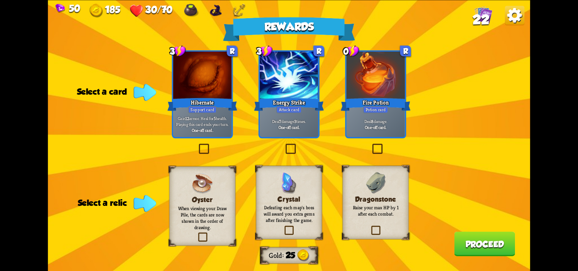
click at [283, 227] on label at bounding box center [283, 227] width 0 height 0
click at [0, 0] on input "checkbox" at bounding box center [0, 0] width 0 height 0
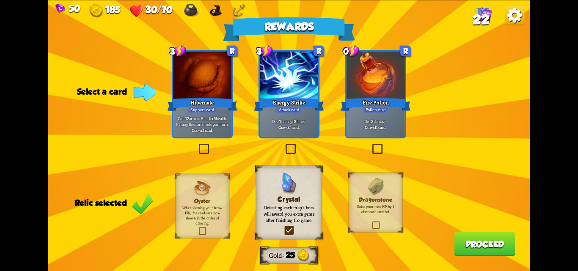
click at [283, 227] on label at bounding box center [283, 227] width 0 height 0
click at [0, 0] on input "checkbox" at bounding box center [0, 0] width 0 height 0
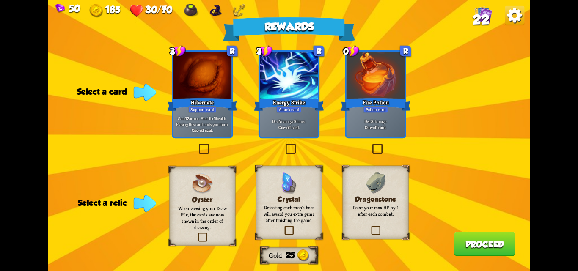
click at [197, 233] on label at bounding box center [197, 233] width 0 height 0
click at [0, 0] on input "checkbox" at bounding box center [0, 0] width 0 height 0
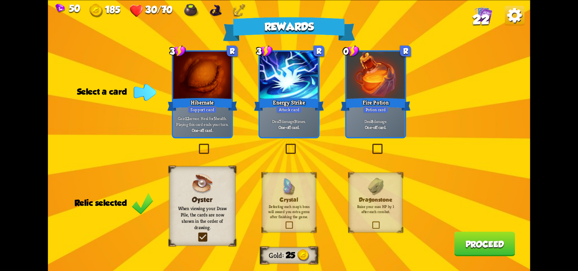
click at [284, 145] on label at bounding box center [284, 145] width 0 height 0
click at [0, 0] on input "checkbox" at bounding box center [0, 0] width 0 height 0
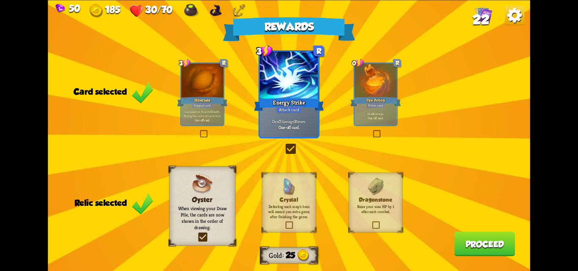
click at [476, 241] on button "Proceed" at bounding box center [484, 244] width 61 height 25
